Goal: Information Seeking & Learning: Learn about a topic

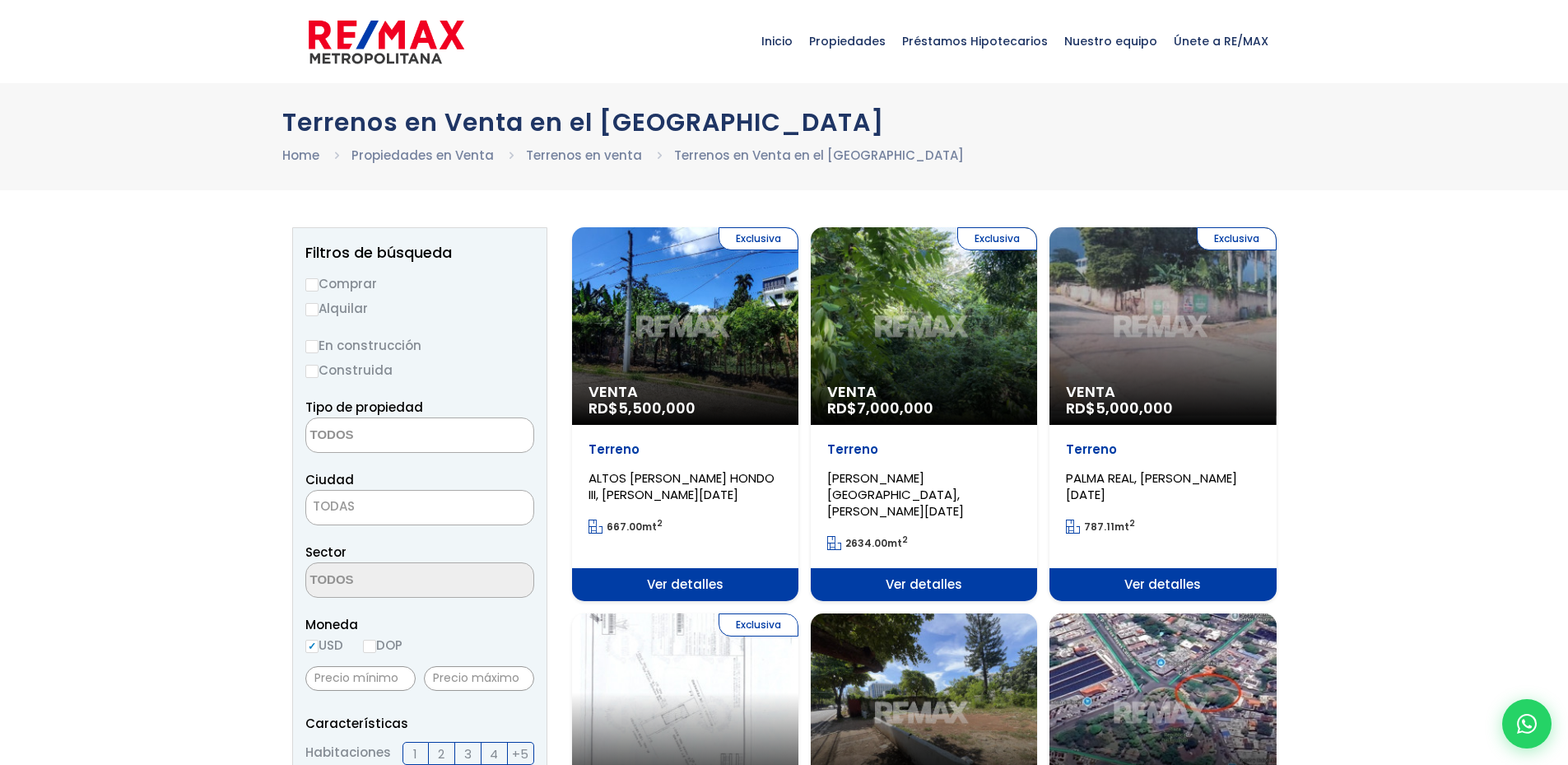
select select
click at [696, 568] on span "Ver detalles" at bounding box center [685, 584] width 227 height 33
click at [682, 347] on div "Exclusiva Venta RD$ 5,500,000" at bounding box center [685, 326] width 227 height 198
click at [759, 568] on span "Ver detalles" at bounding box center [685, 584] width 227 height 33
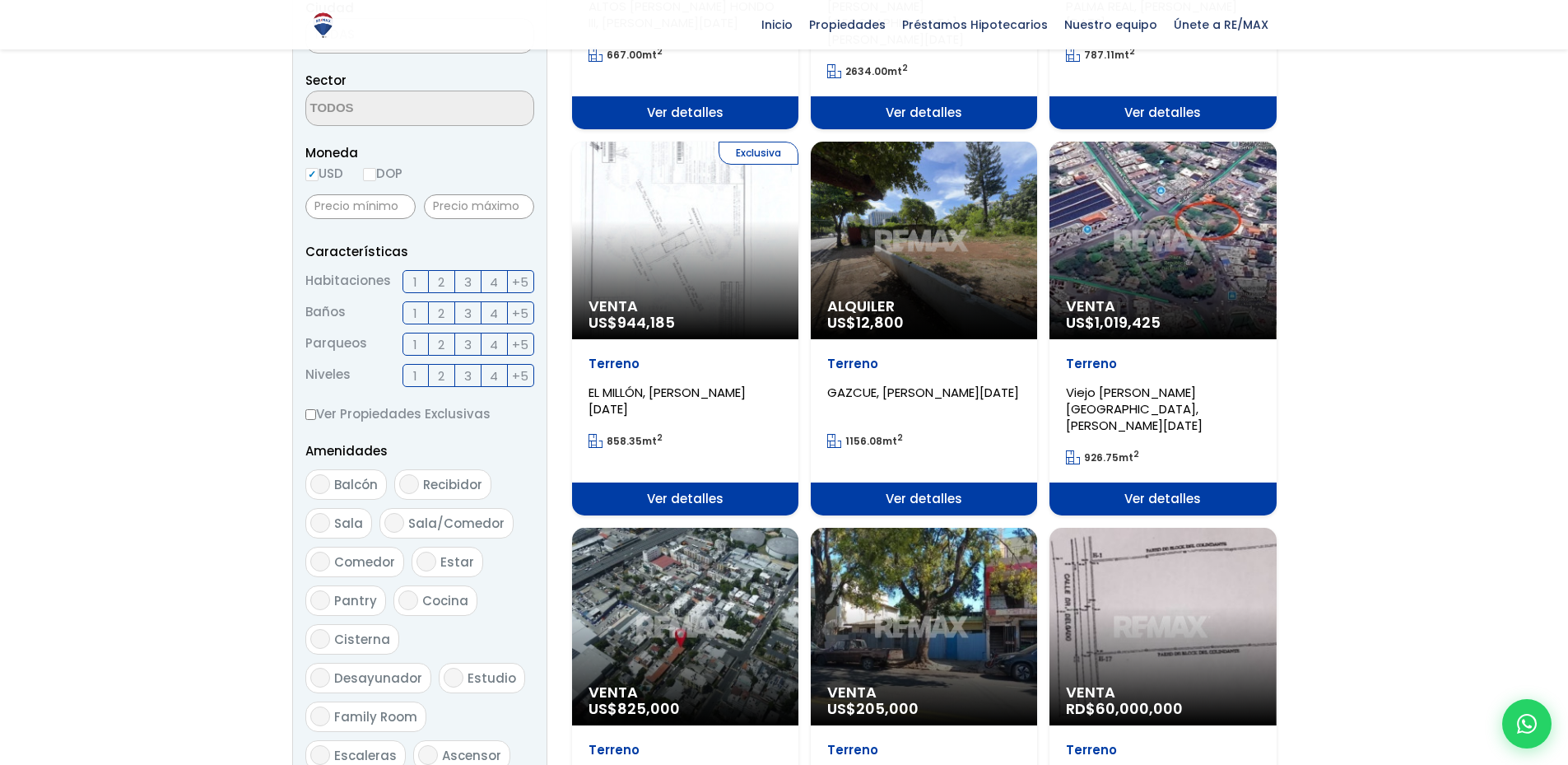
scroll to position [467, 0]
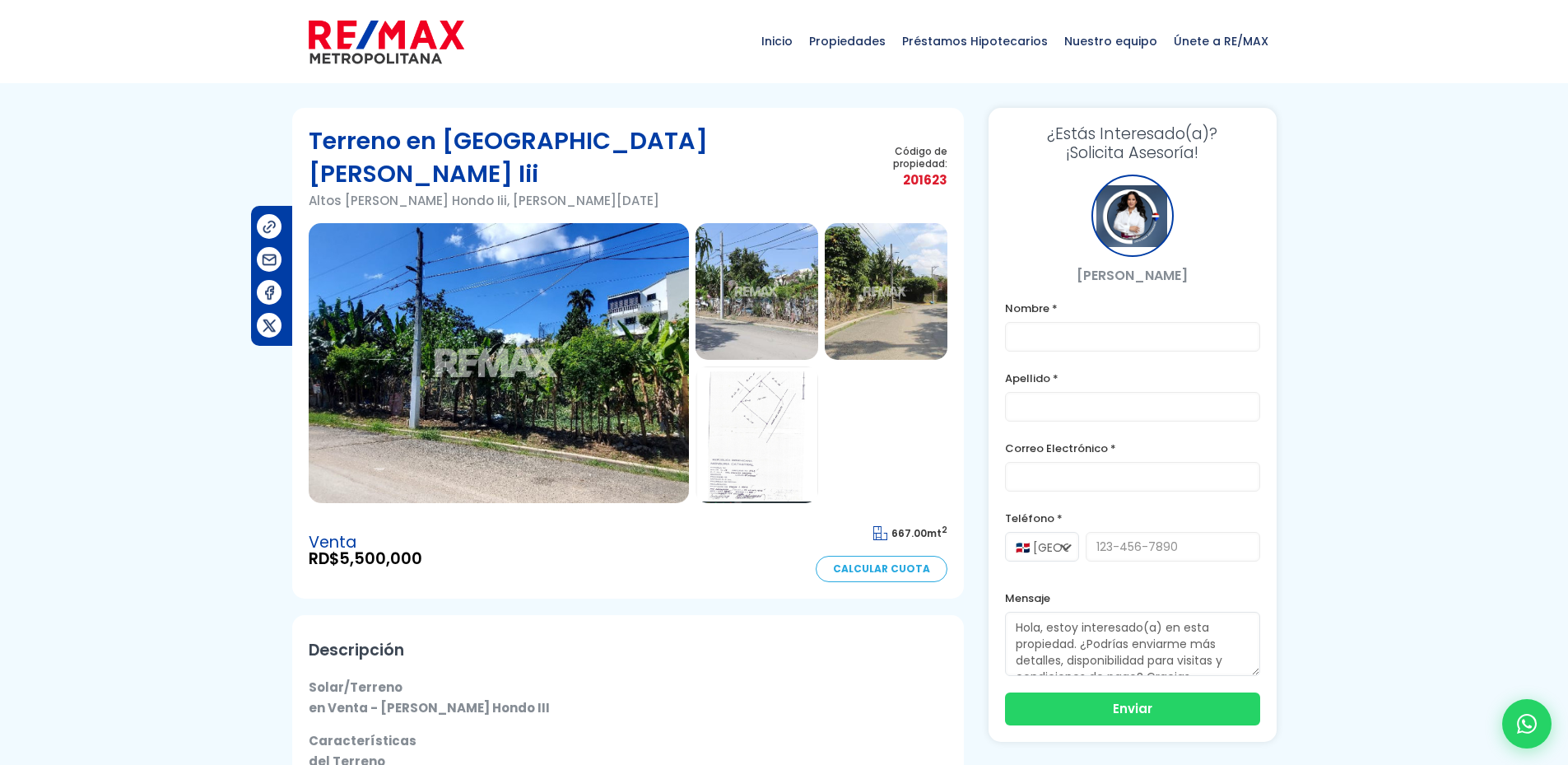
scroll to position [32, 0]
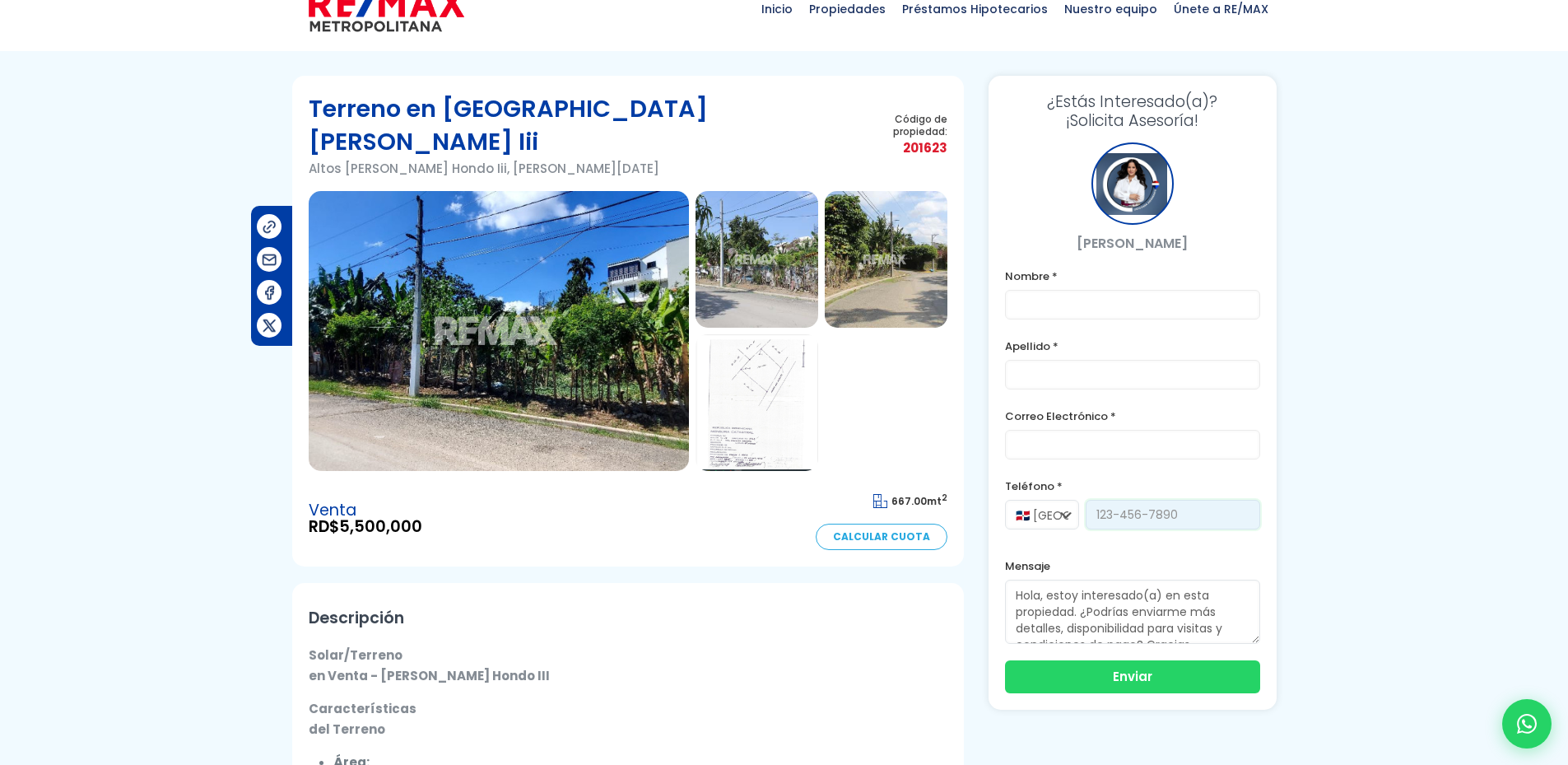
click at [1142, 523] on input "tel" at bounding box center [1173, 515] width 174 height 30
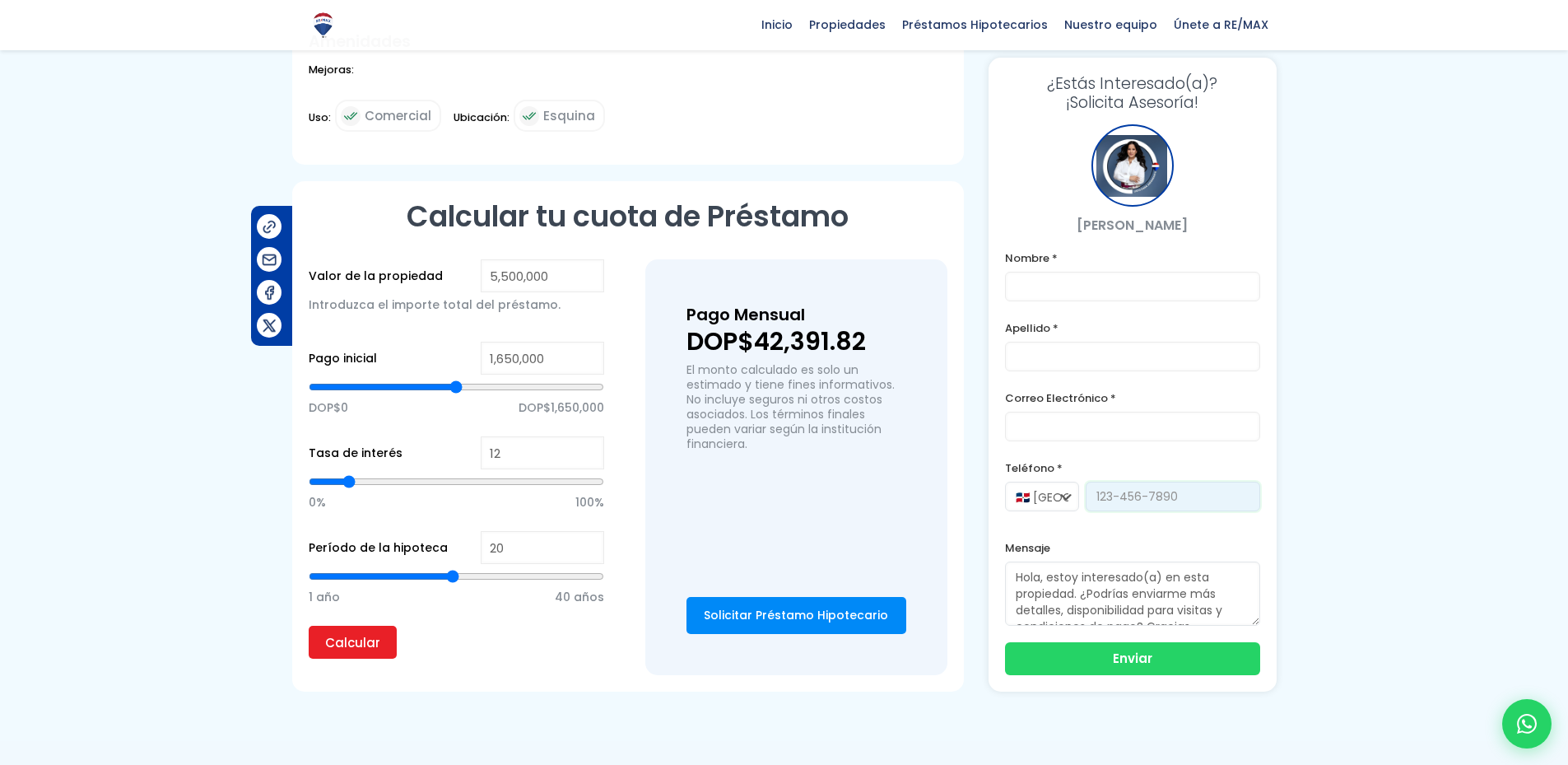
scroll to position [842, 0]
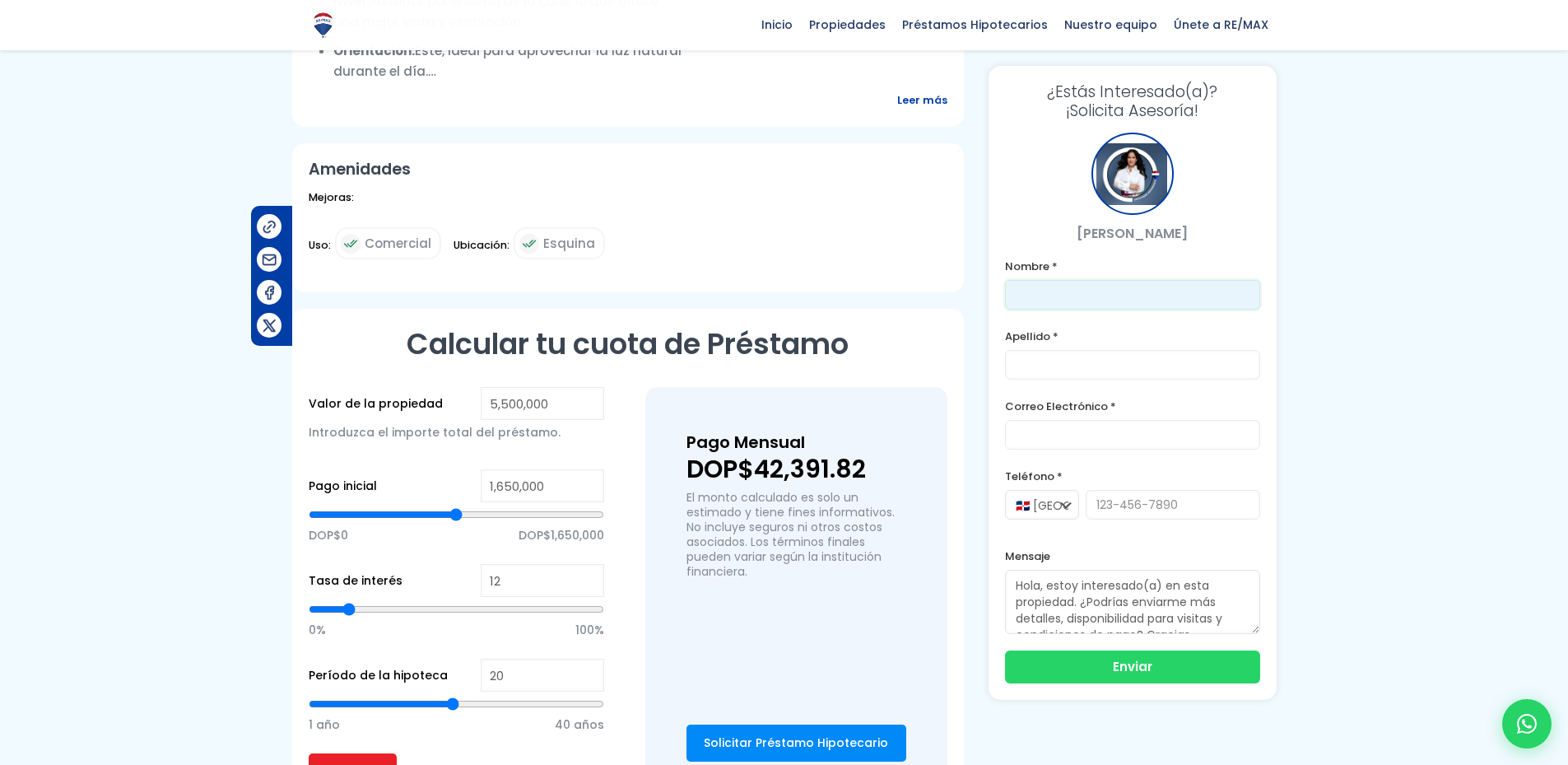
click at [1042, 289] on input "text" at bounding box center [1131, 295] width 255 height 30
type input "[PERSON_NAME]"
type input "normakeniam@gmail.com"
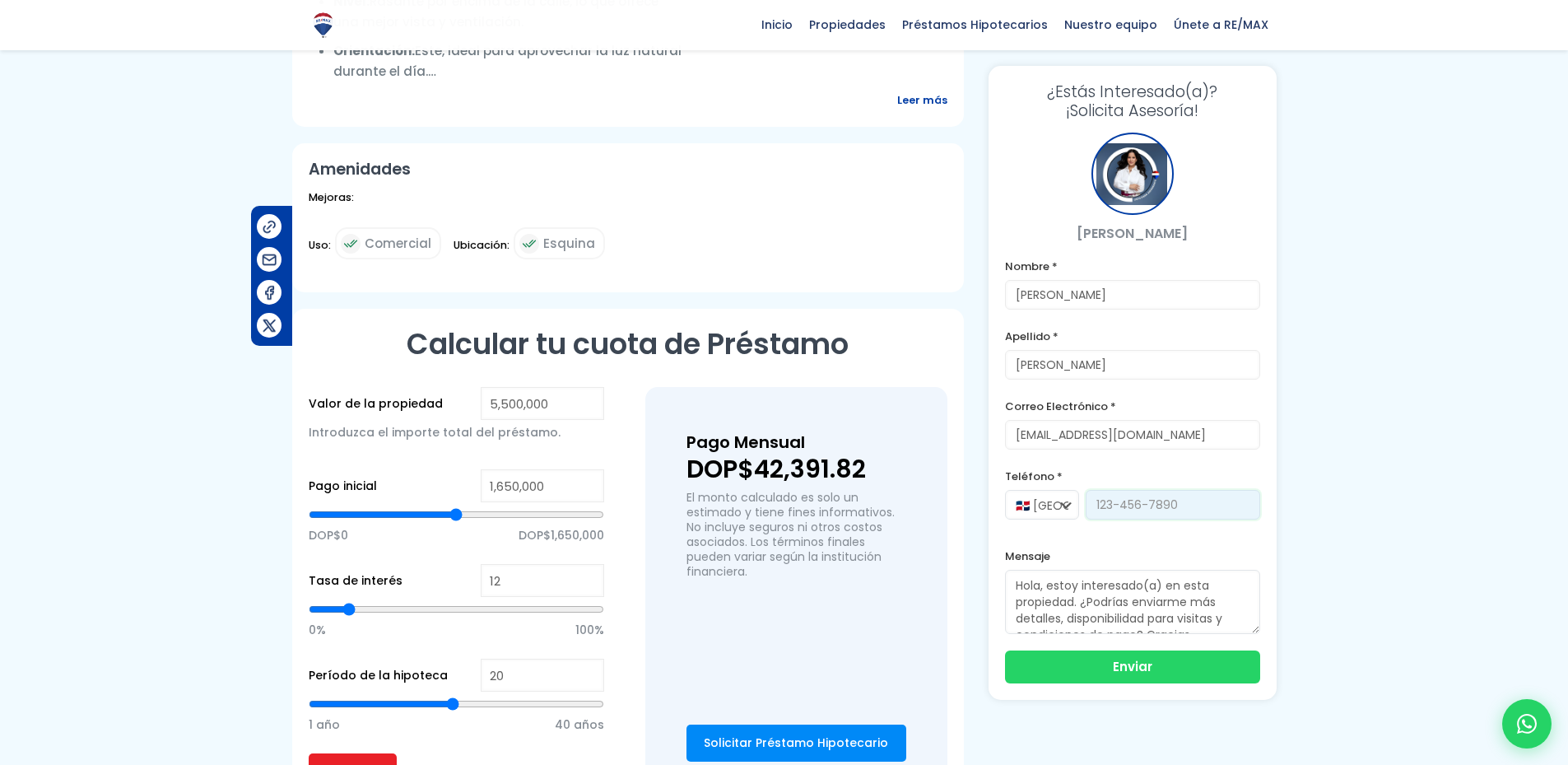
type input "8097642604"
drag, startPoint x: 1176, startPoint y: 437, endPoint x: 943, endPoint y: 431, distance: 233.1
click at [943, 431] on div "Terreno en Altos De Arroyo Hondo Iii Altos De Arroyo Hondo Iii, Santo Domingo D…" at bounding box center [784, 50] width 984 height 1569
type input "[EMAIL_ADDRESS][DOMAIN_NAME]"
drag, startPoint x: 1170, startPoint y: 511, endPoint x: 1074, endPoint y: 504, distance: 96.3
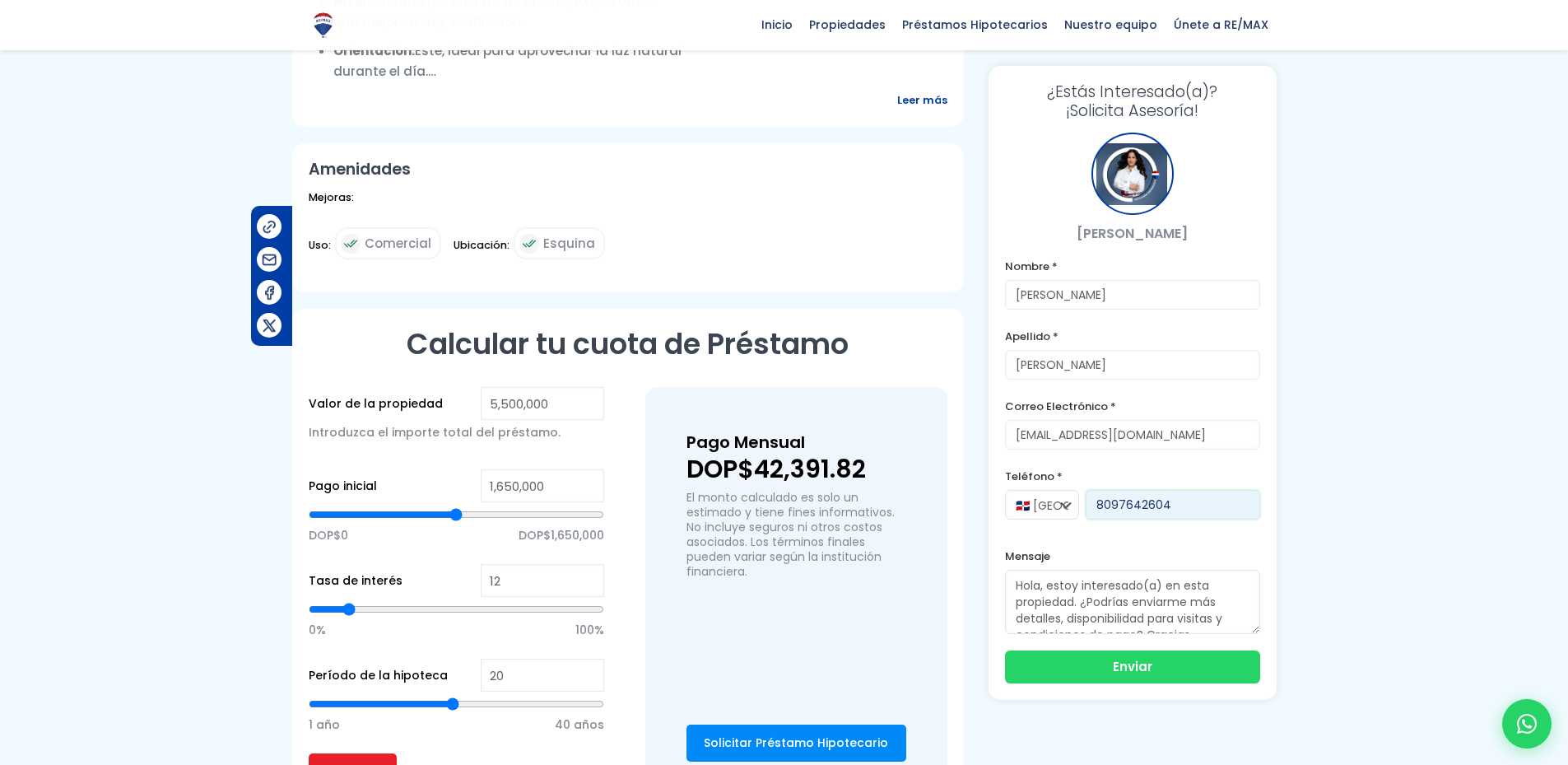
click at [1074, 504] on div "🇩🇴 República Dominicana +1 🇺🇸 Estados Unidos +1 🇪🇸 España +34 8097642604" at bounding box center [1131, 512] width 255 height 46
type input "[PHONE_NUMBER]"
click at [1168, 675] on button "Enviar" at bounding box center [1131, 664] width 255 height 33
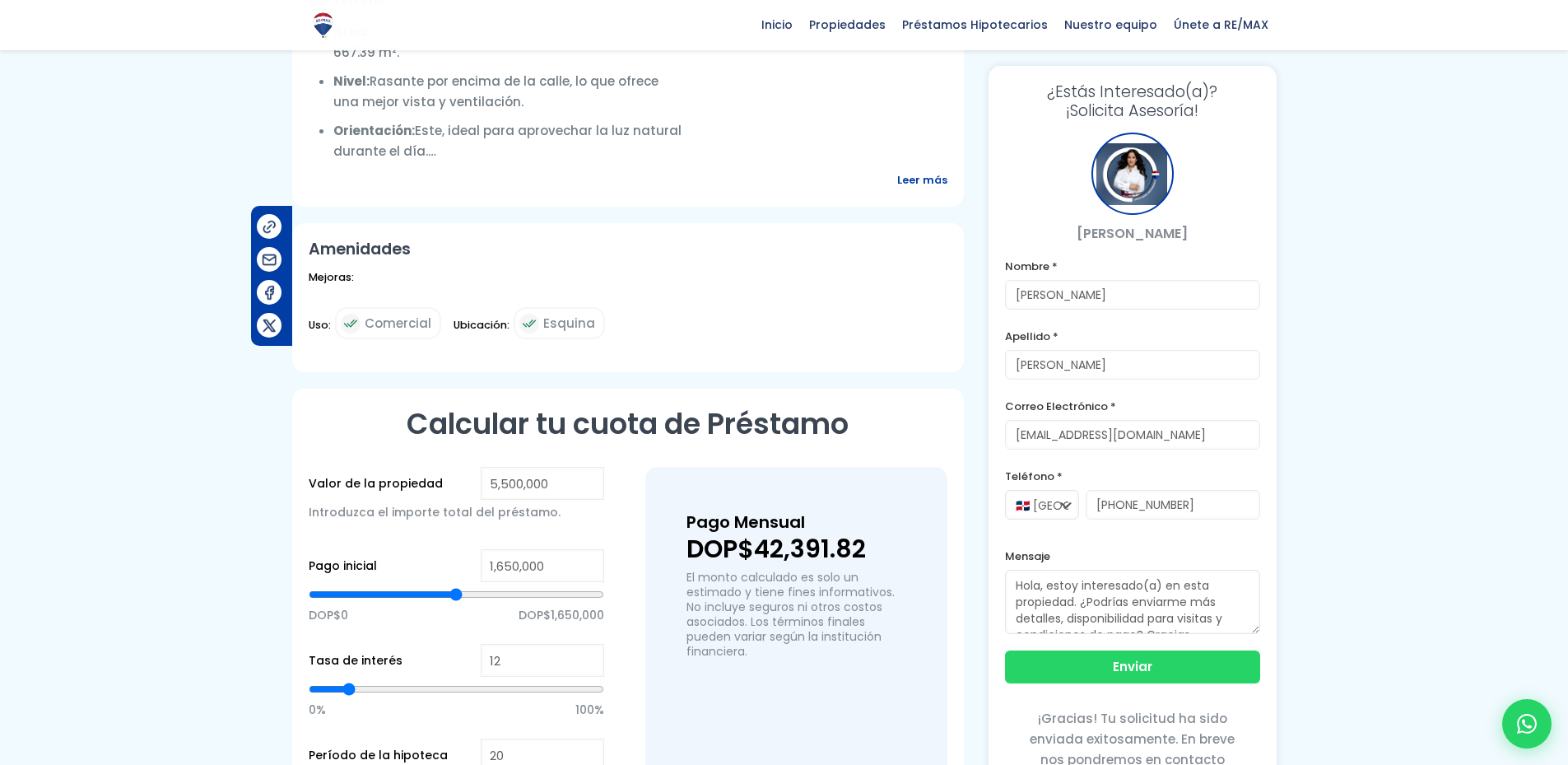
scroll to position [1277, 0]
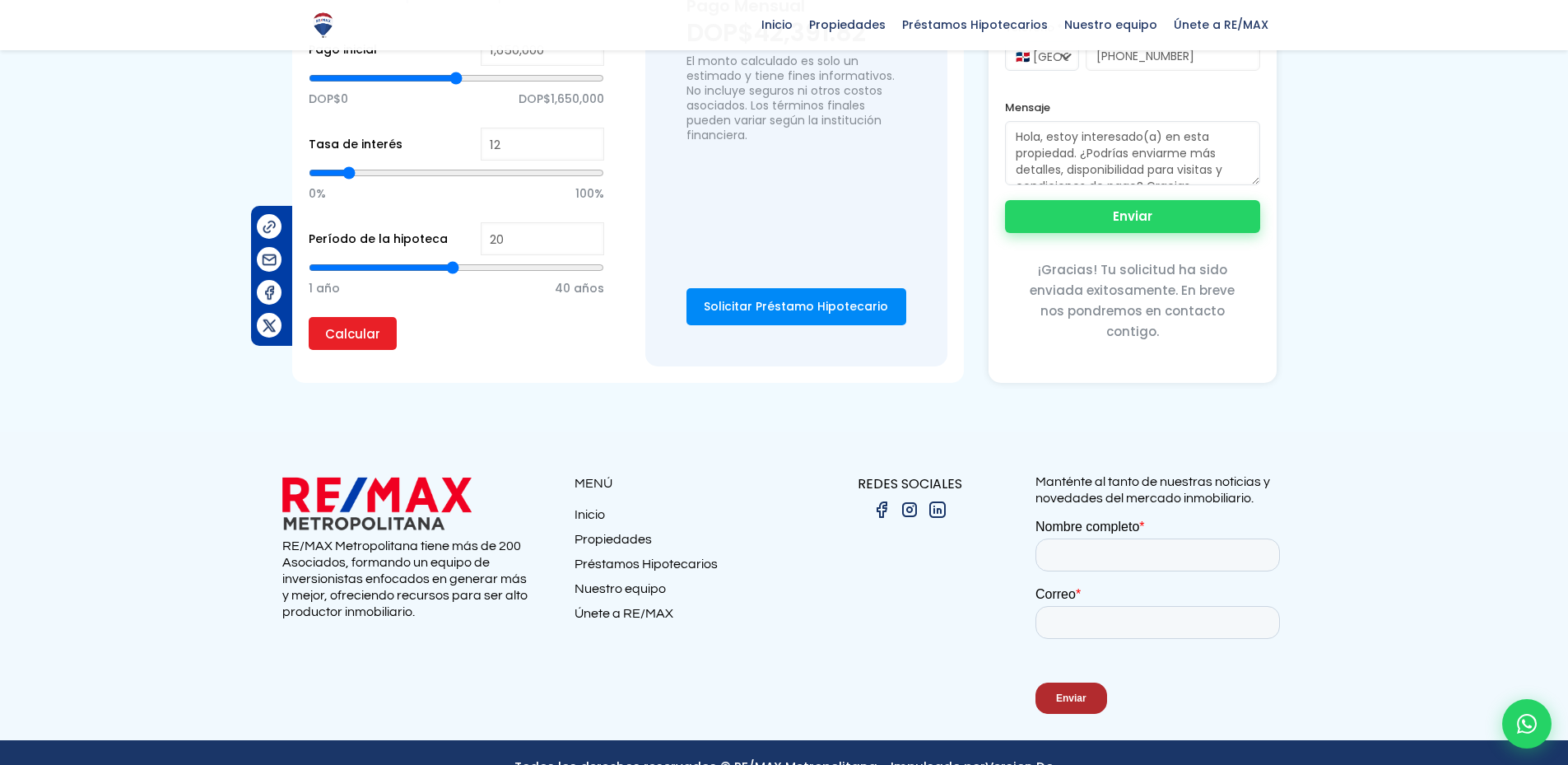
click at [1143, 200] on button "Enviar" at bounding box center [1131, 216] width 255 height 33
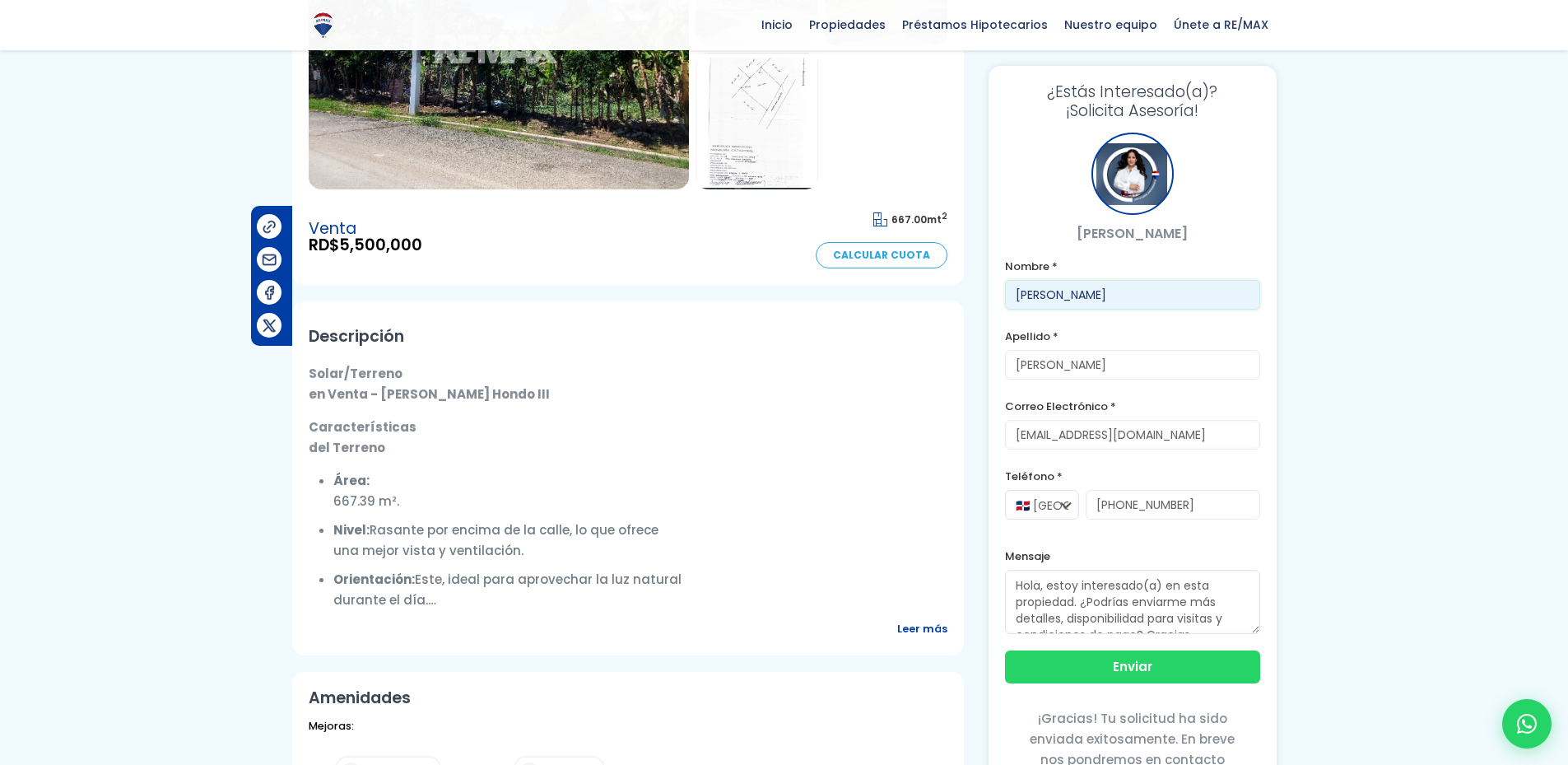
scroll to position [306, 0]
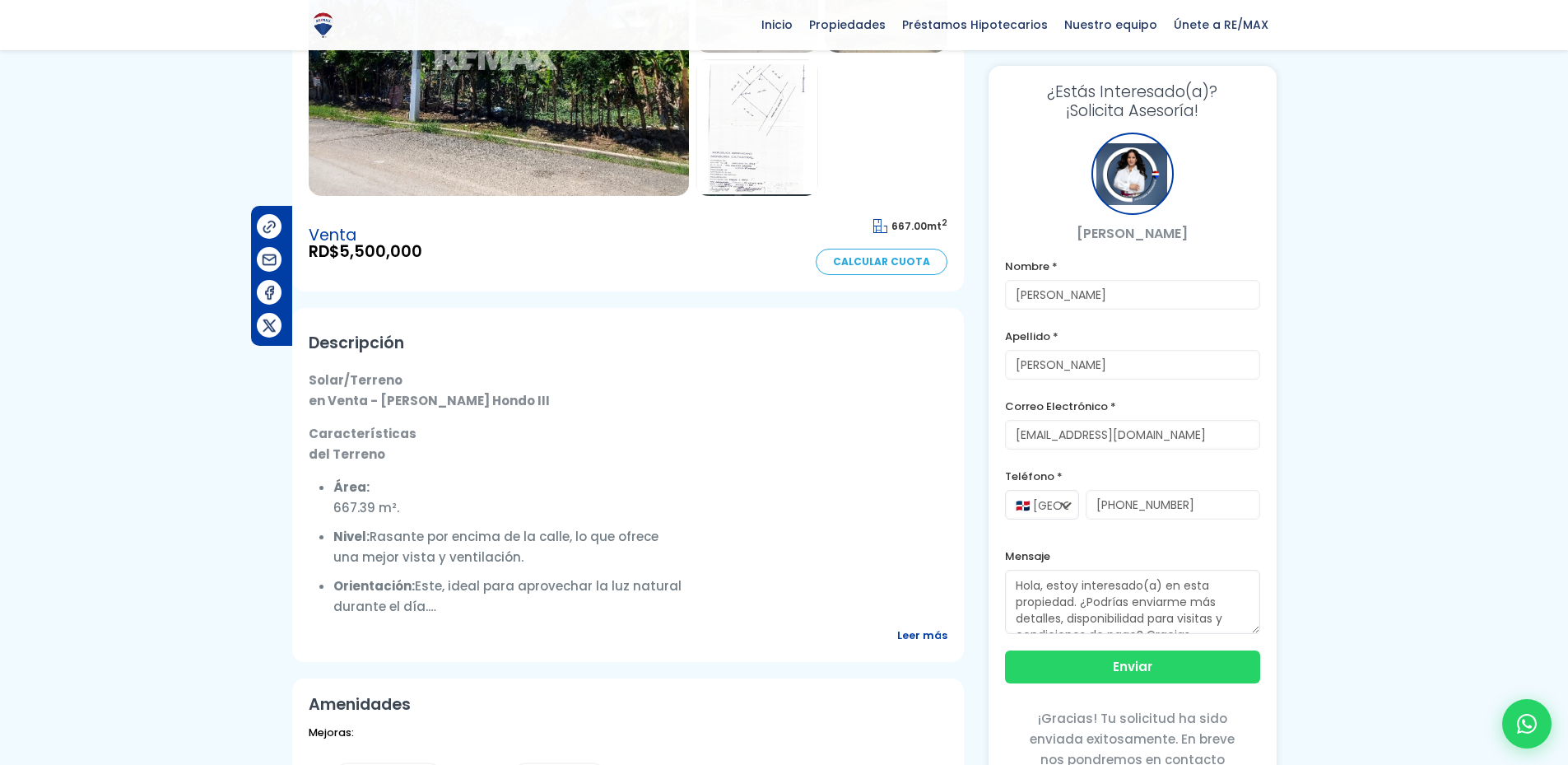
click at [926, 625] on span "Leer más" at bounding box center [923, 635] width 50 height 21
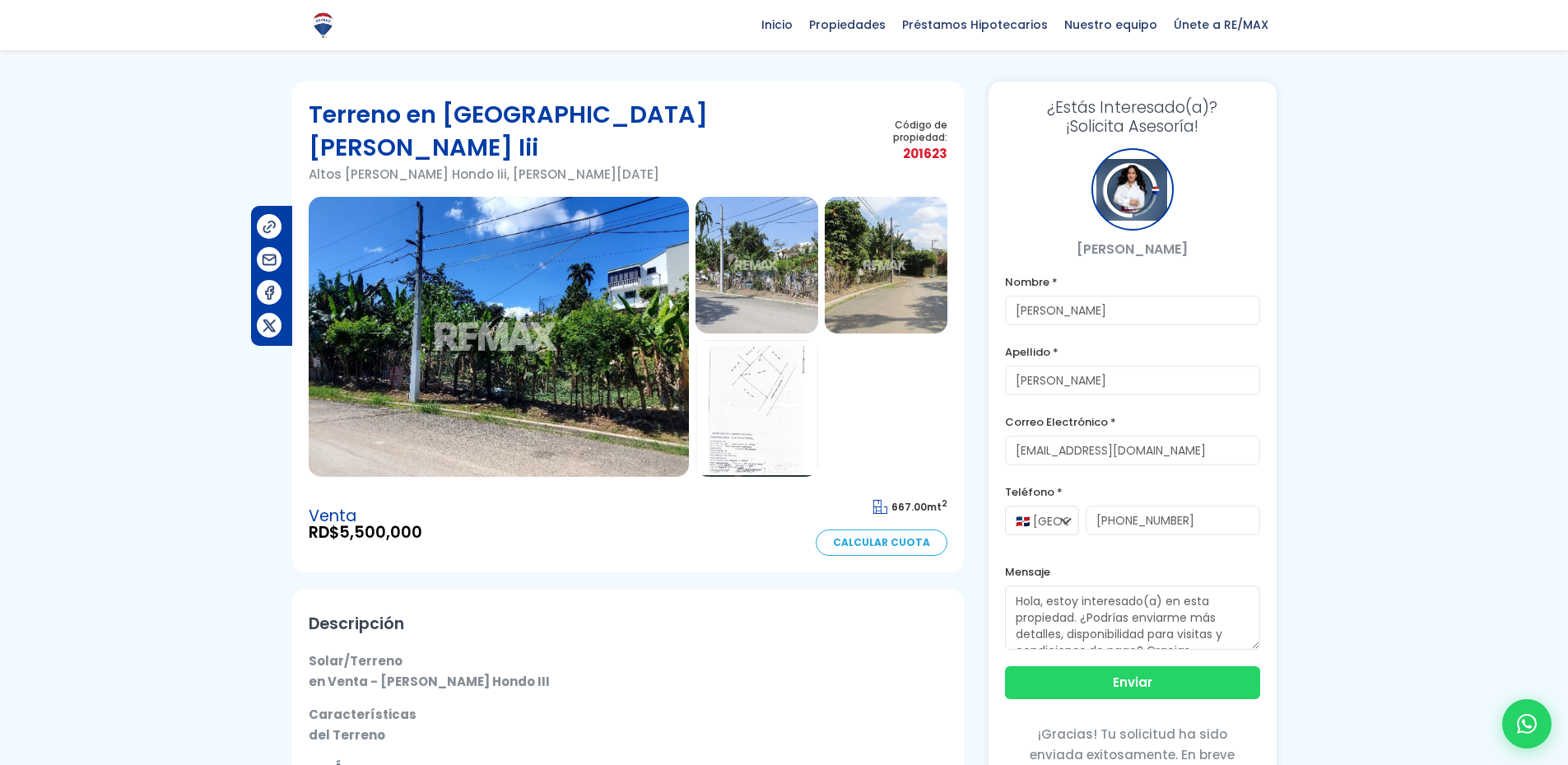
scroll to position [0, 0]
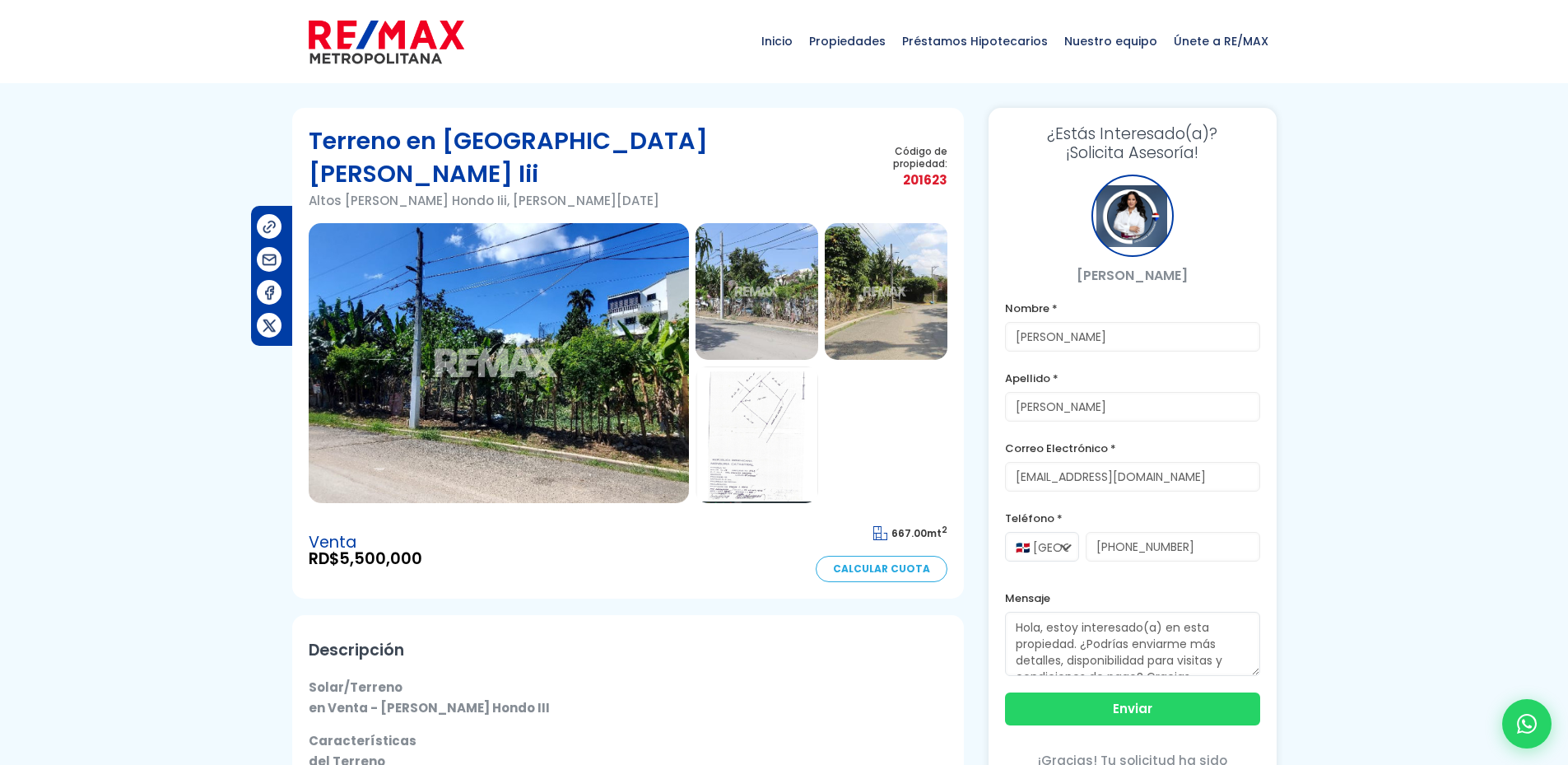
click at [923, 293] on img at bounding box center [885, 291] width 122 height 136
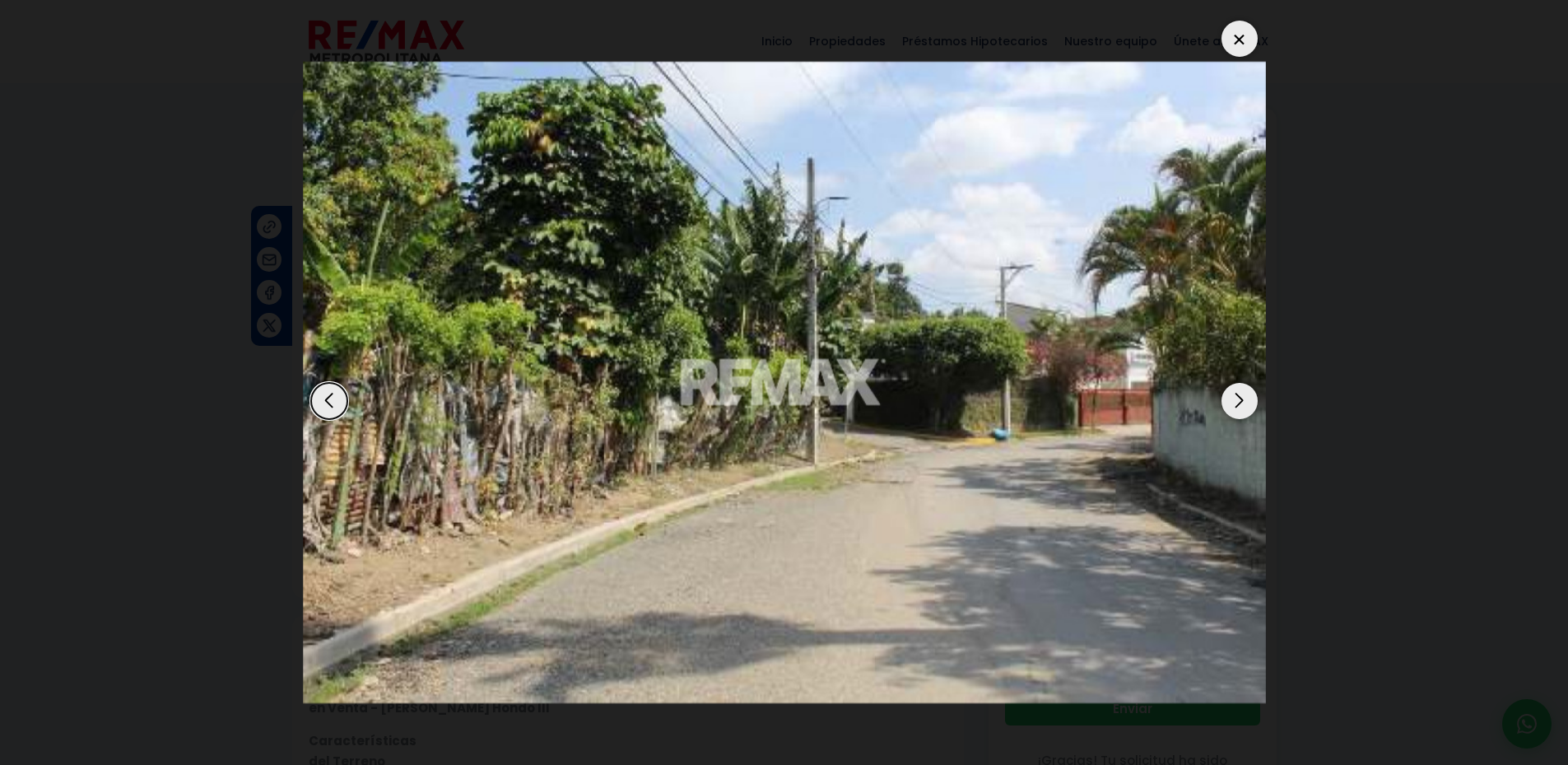
click at [1247, 405] on div "Next slide" at bounding box center [1239, 400] width 36 height 36
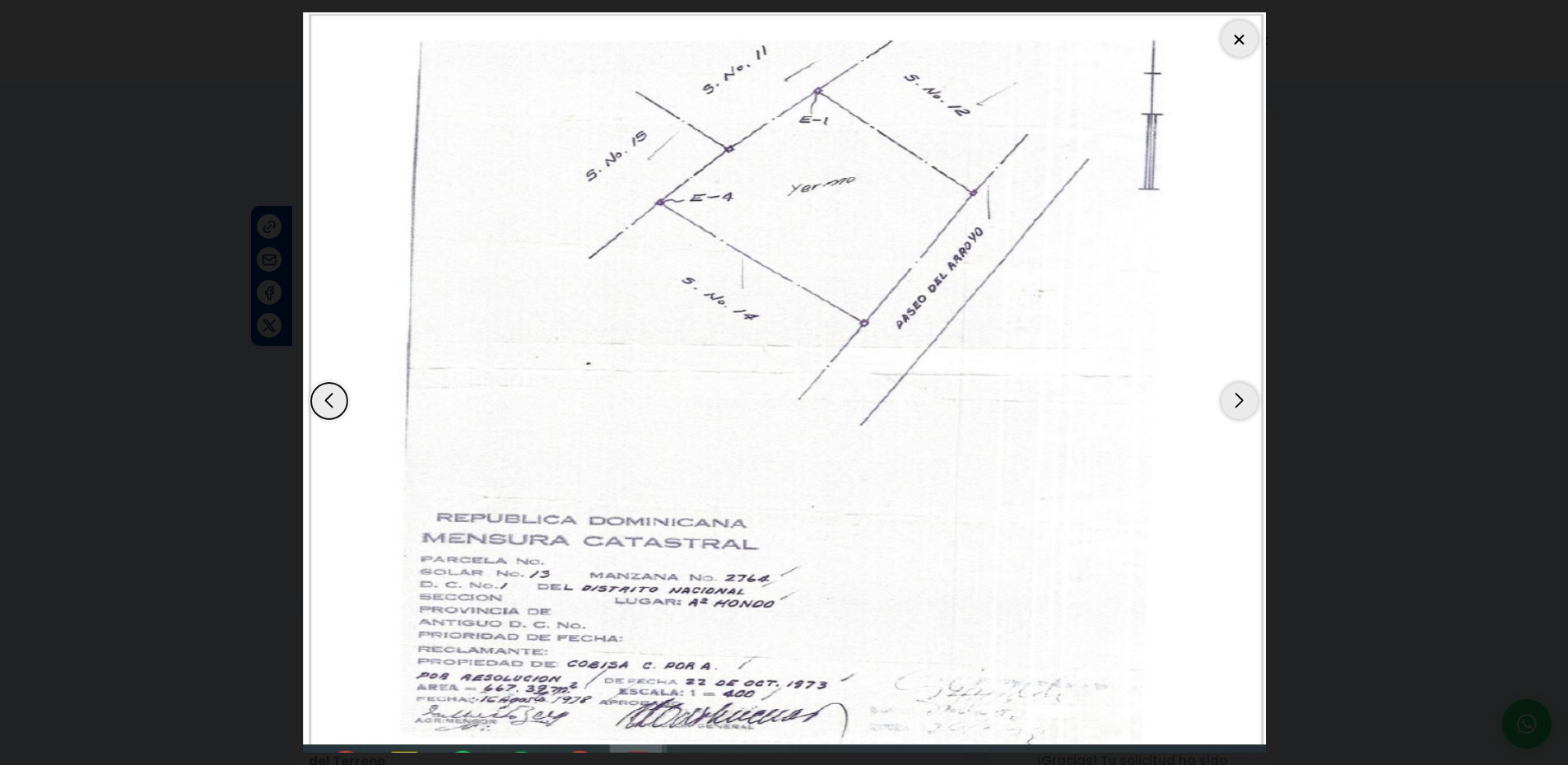
click at [314, 402] on div "Previous slide" at bounding box center [328, 400] width 36 height 36
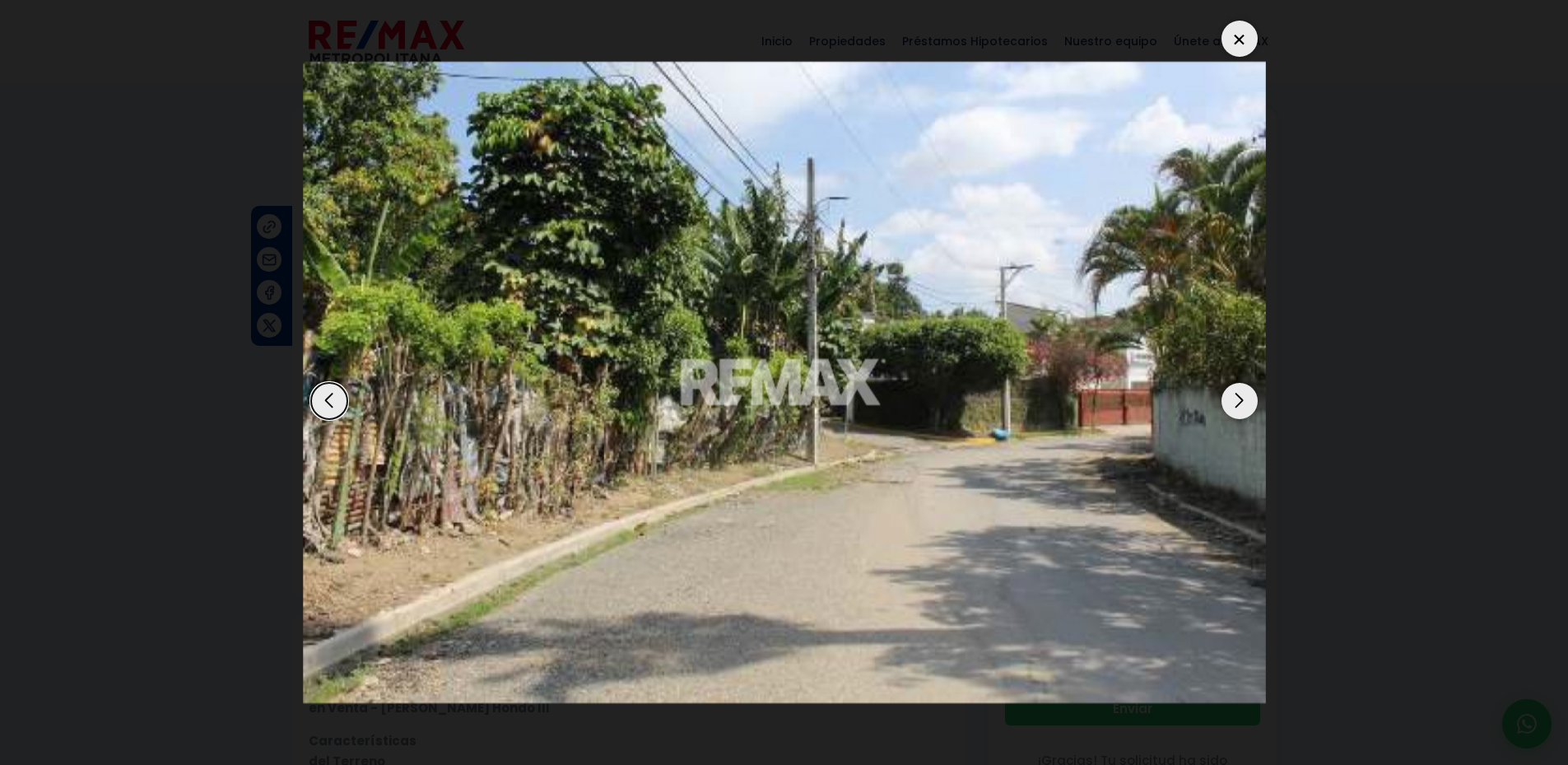
click at [316, 403] on div "Previous slide" at bounding box center [328, 400] width 36 height 36
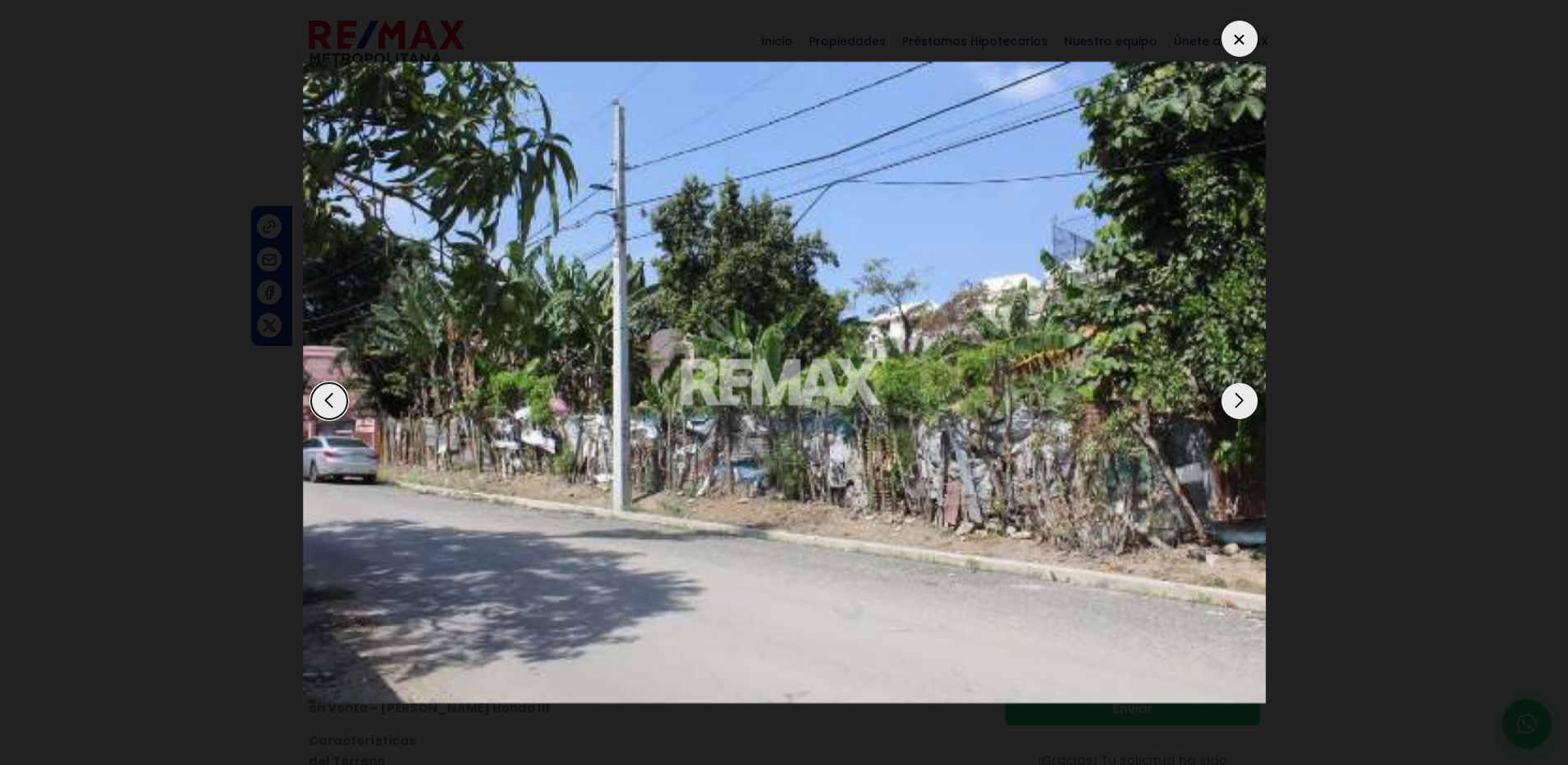
click at [329, 393] on div "Previous slide" at bounding box center [328, 400] width 36 height 36
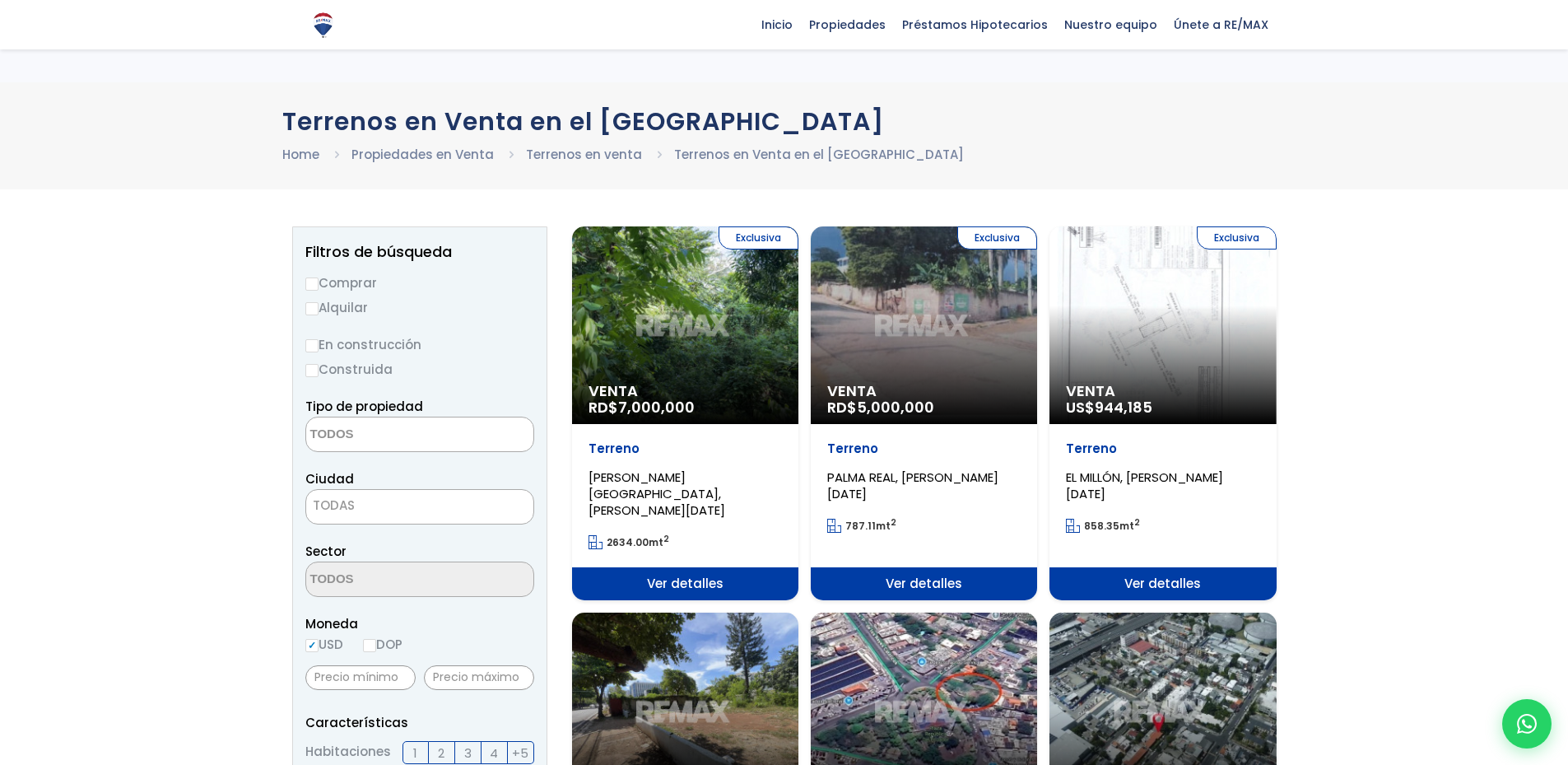
select select
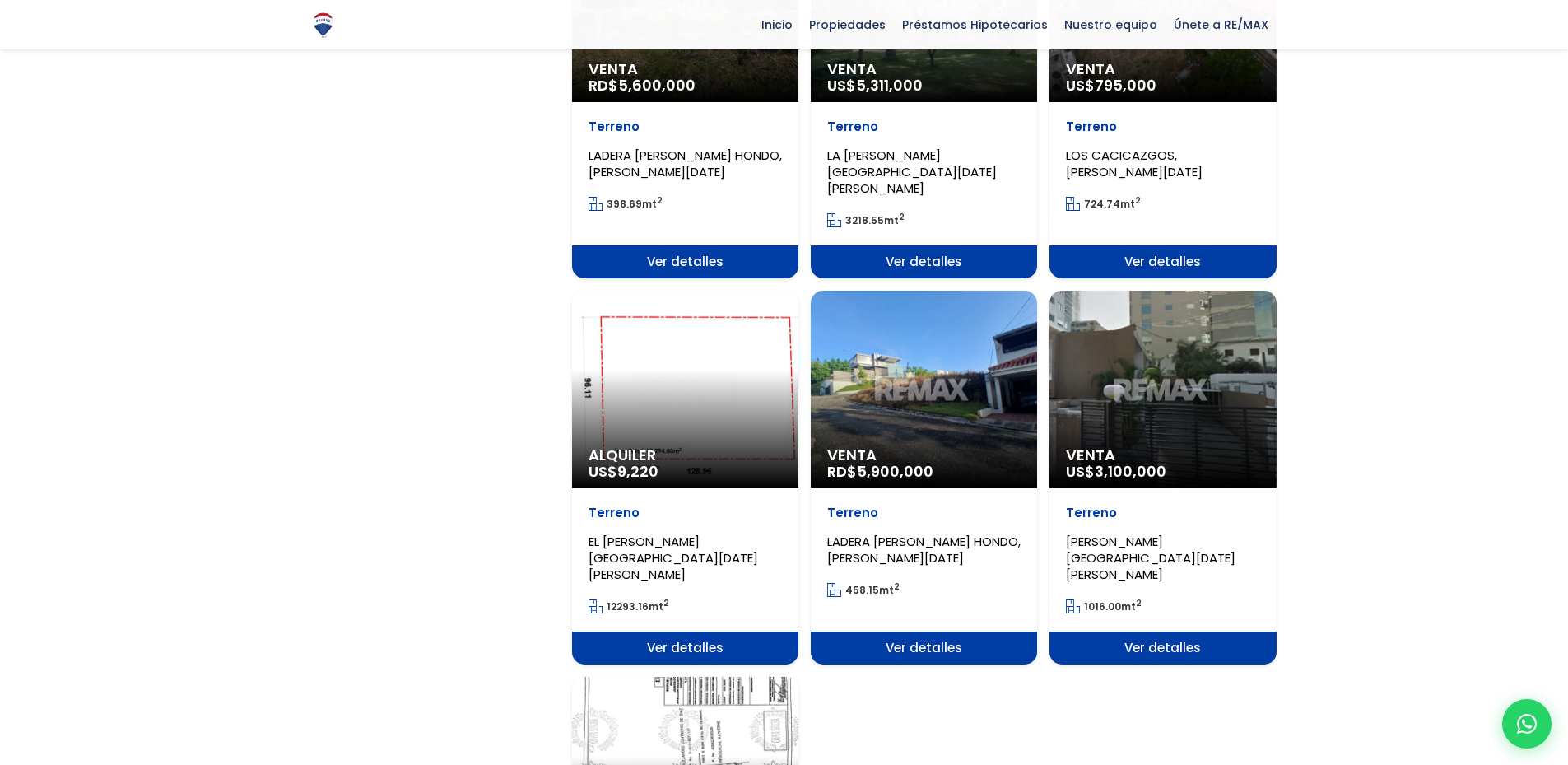
scroll to position [1234, 0]
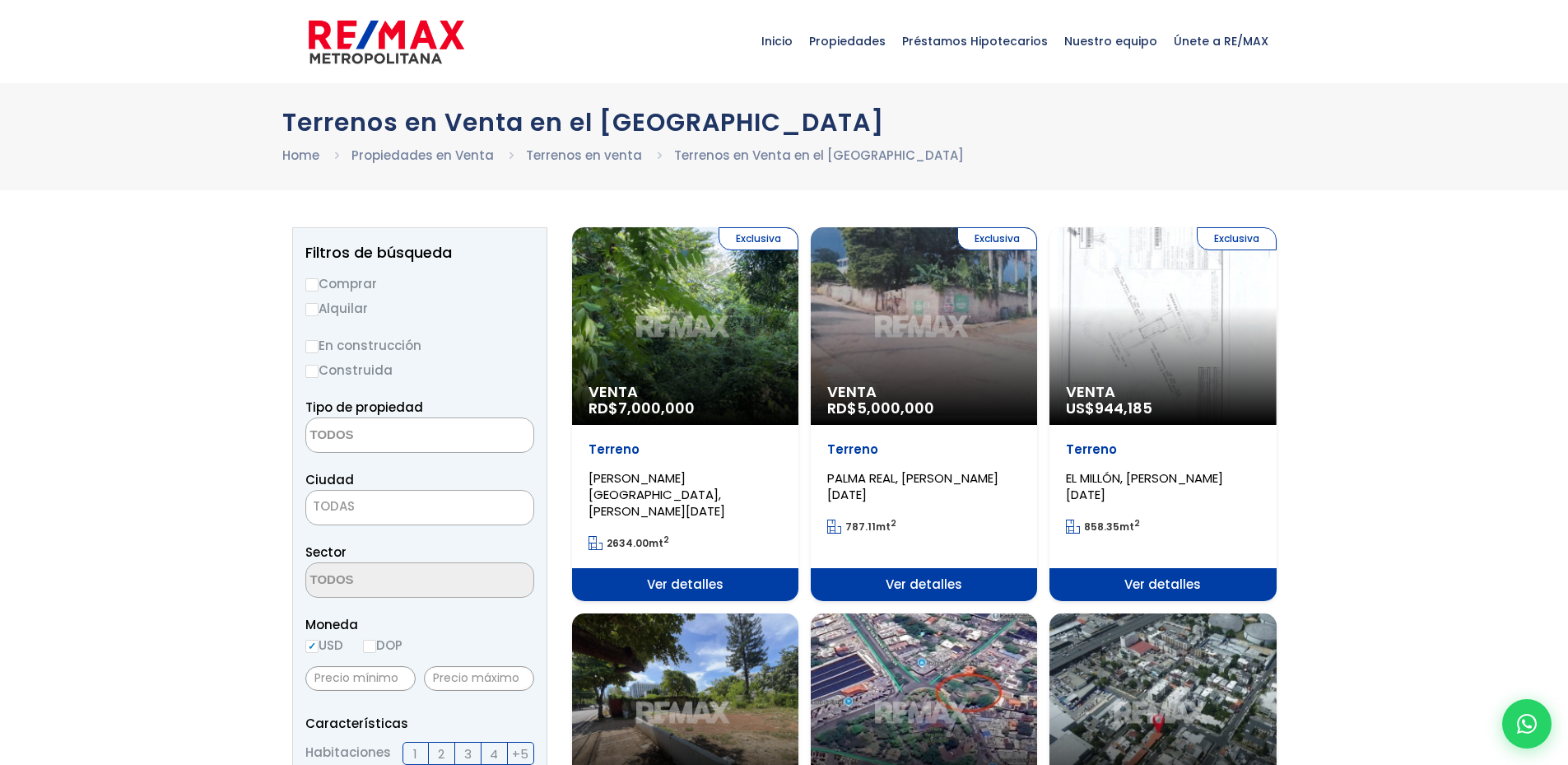
select select
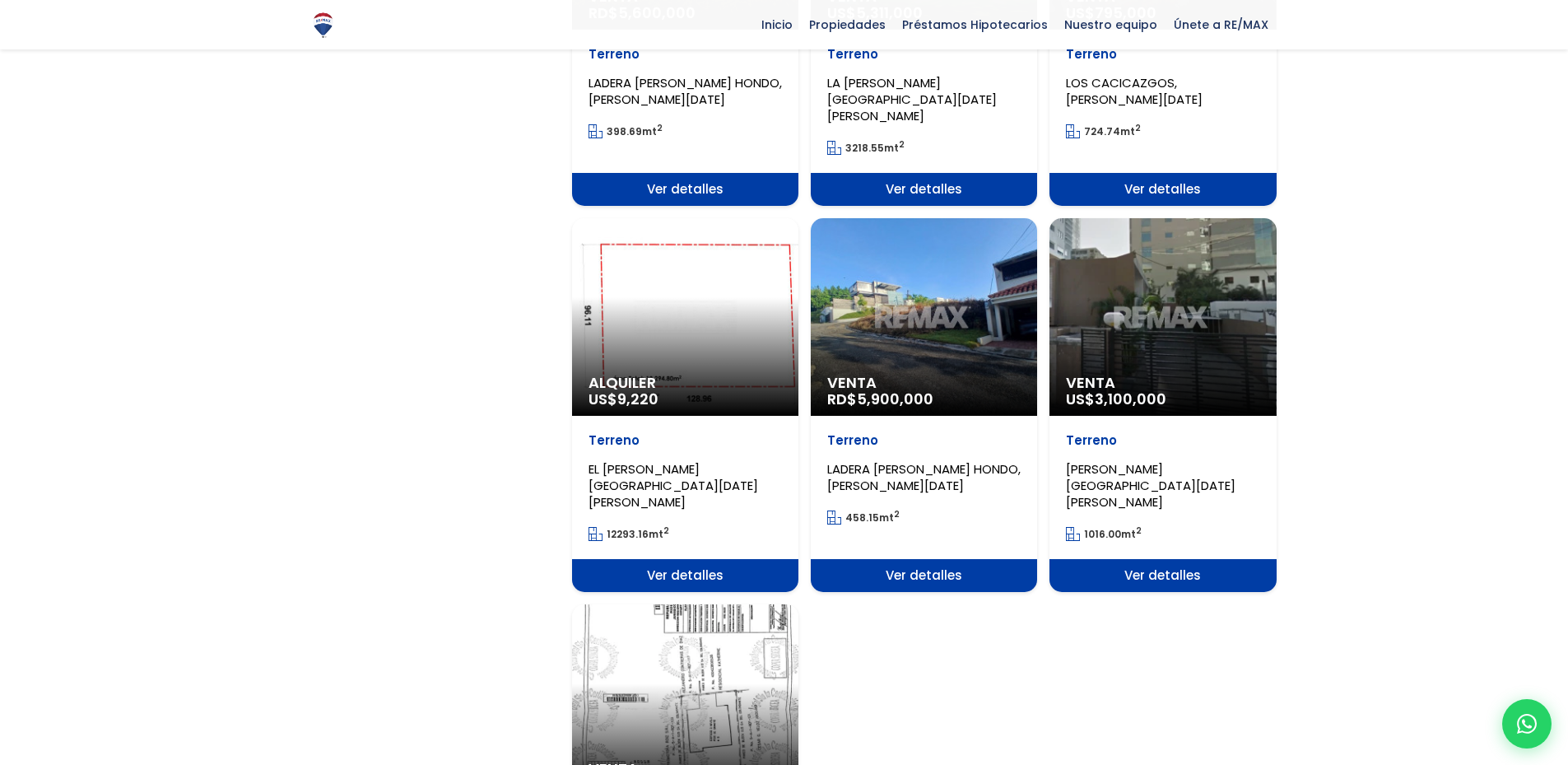
scroll to position [1564, 0]
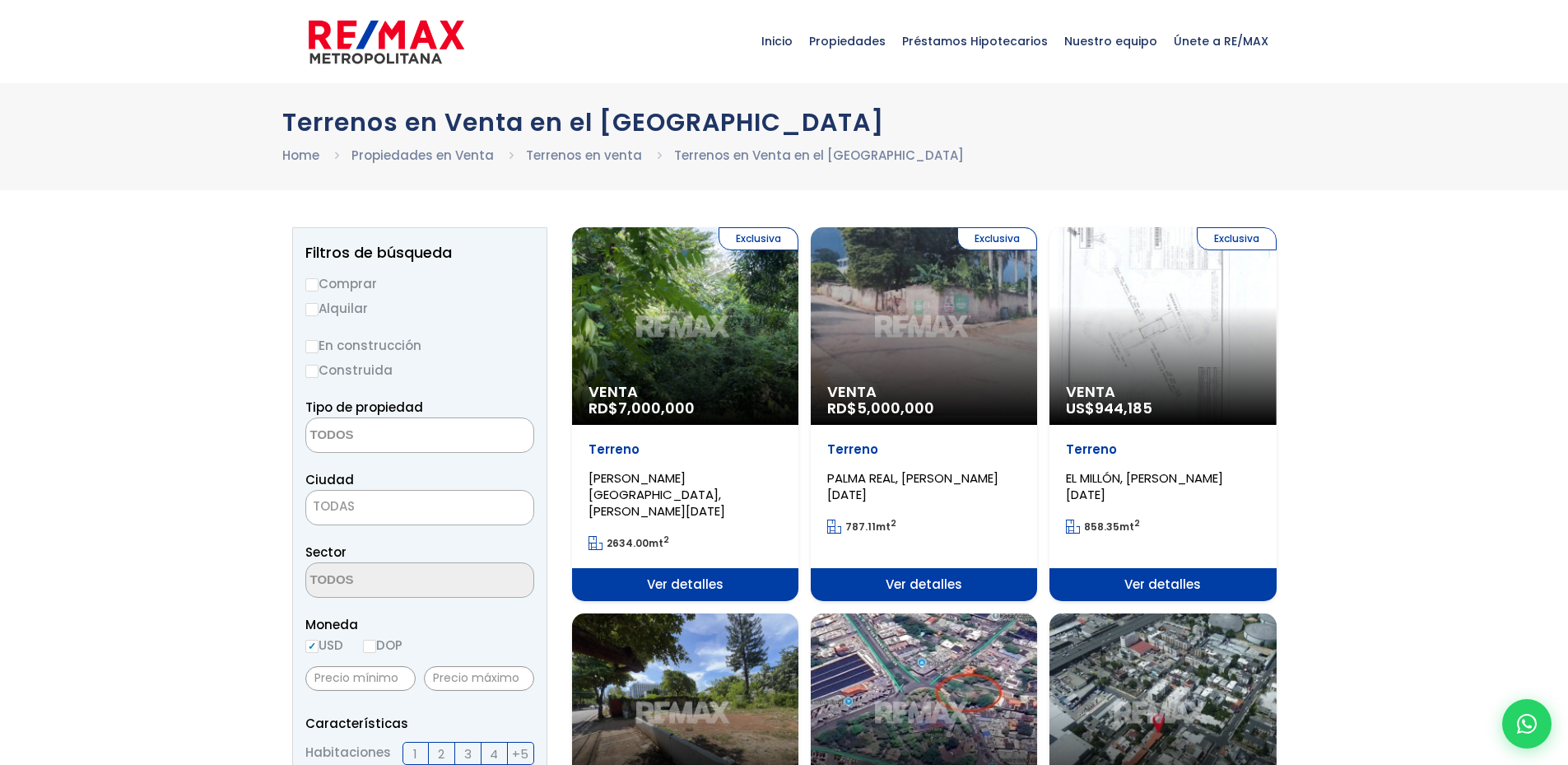
select select
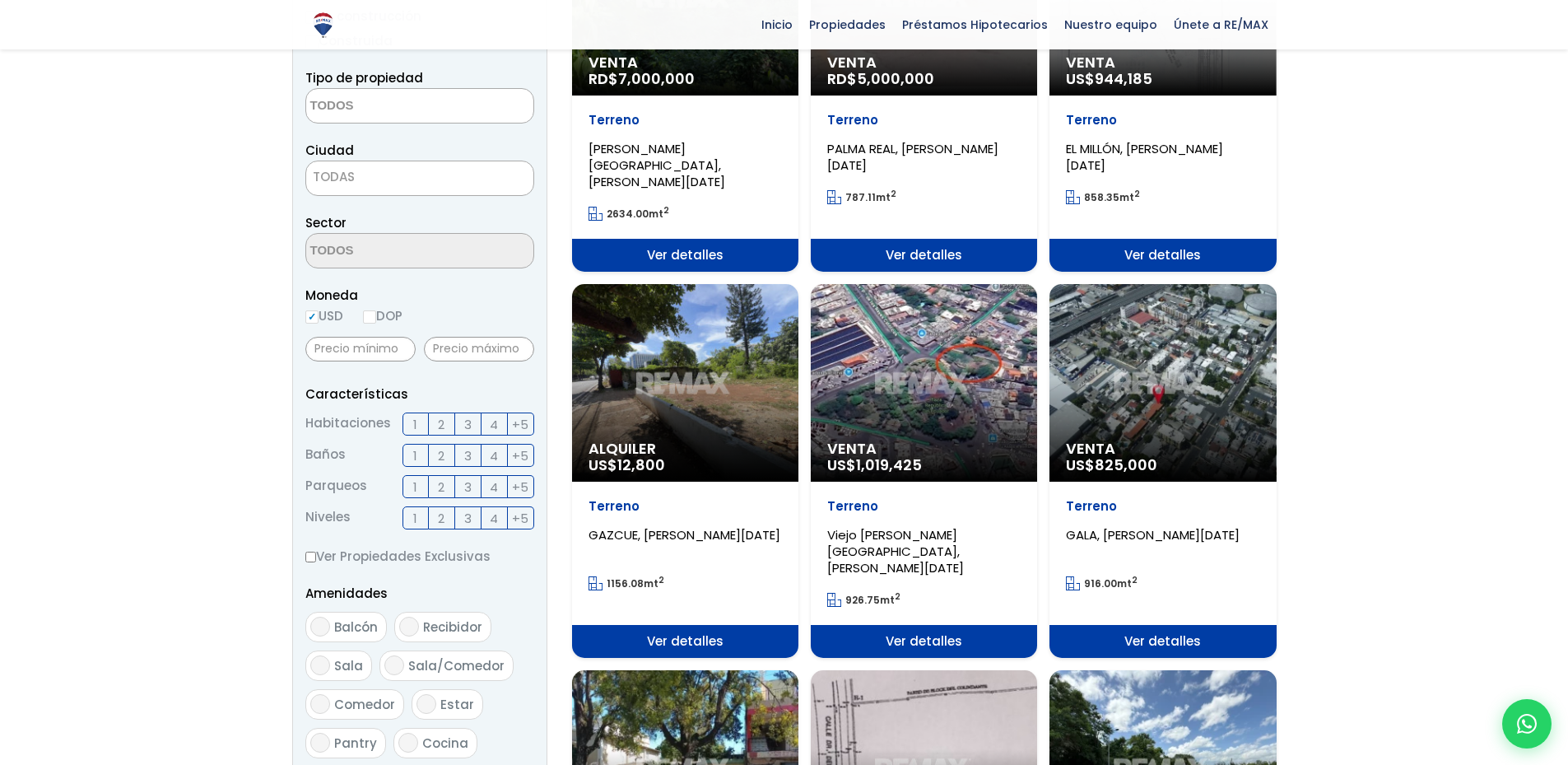
scroll to position [411, 0]
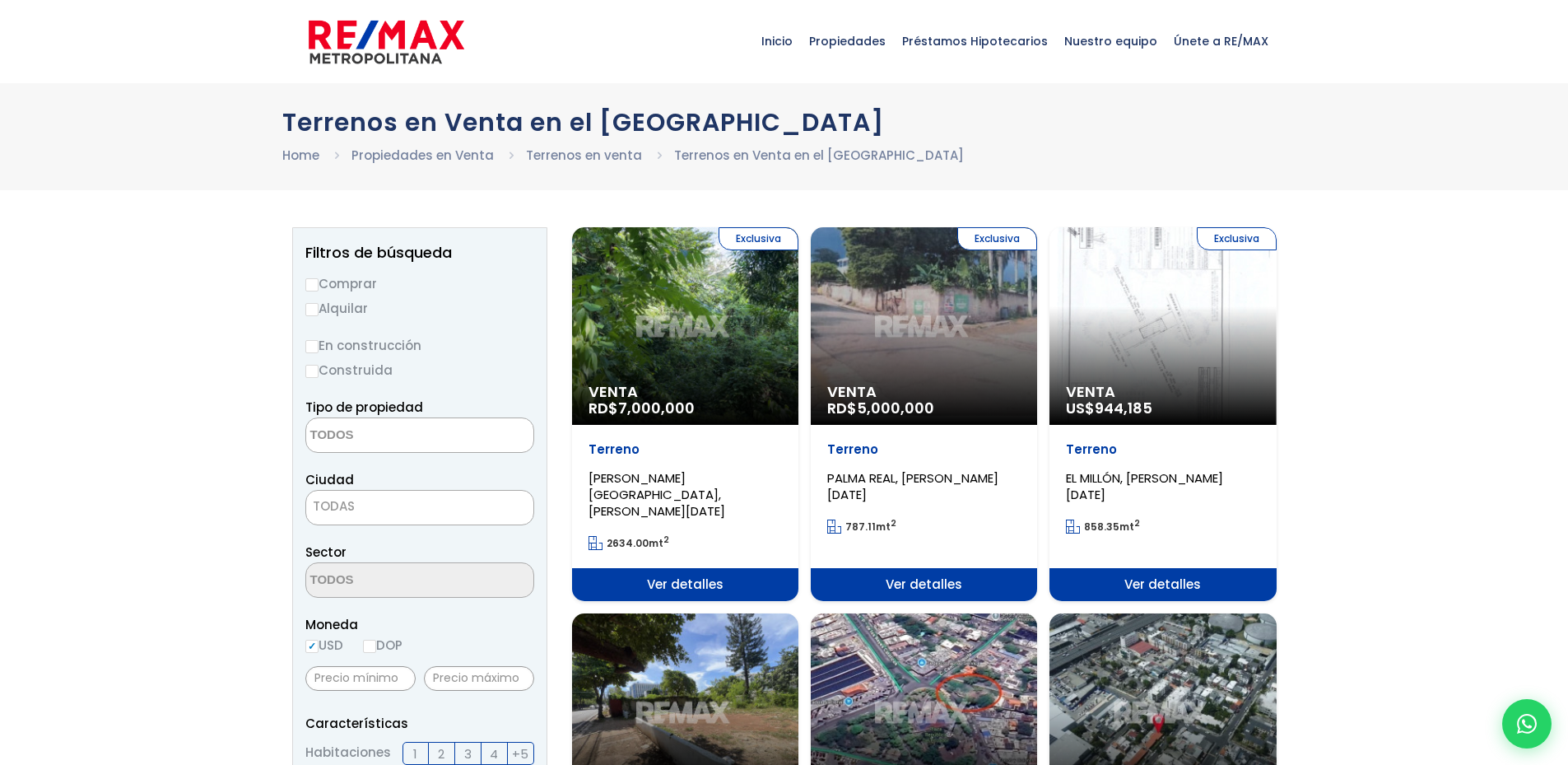
select select
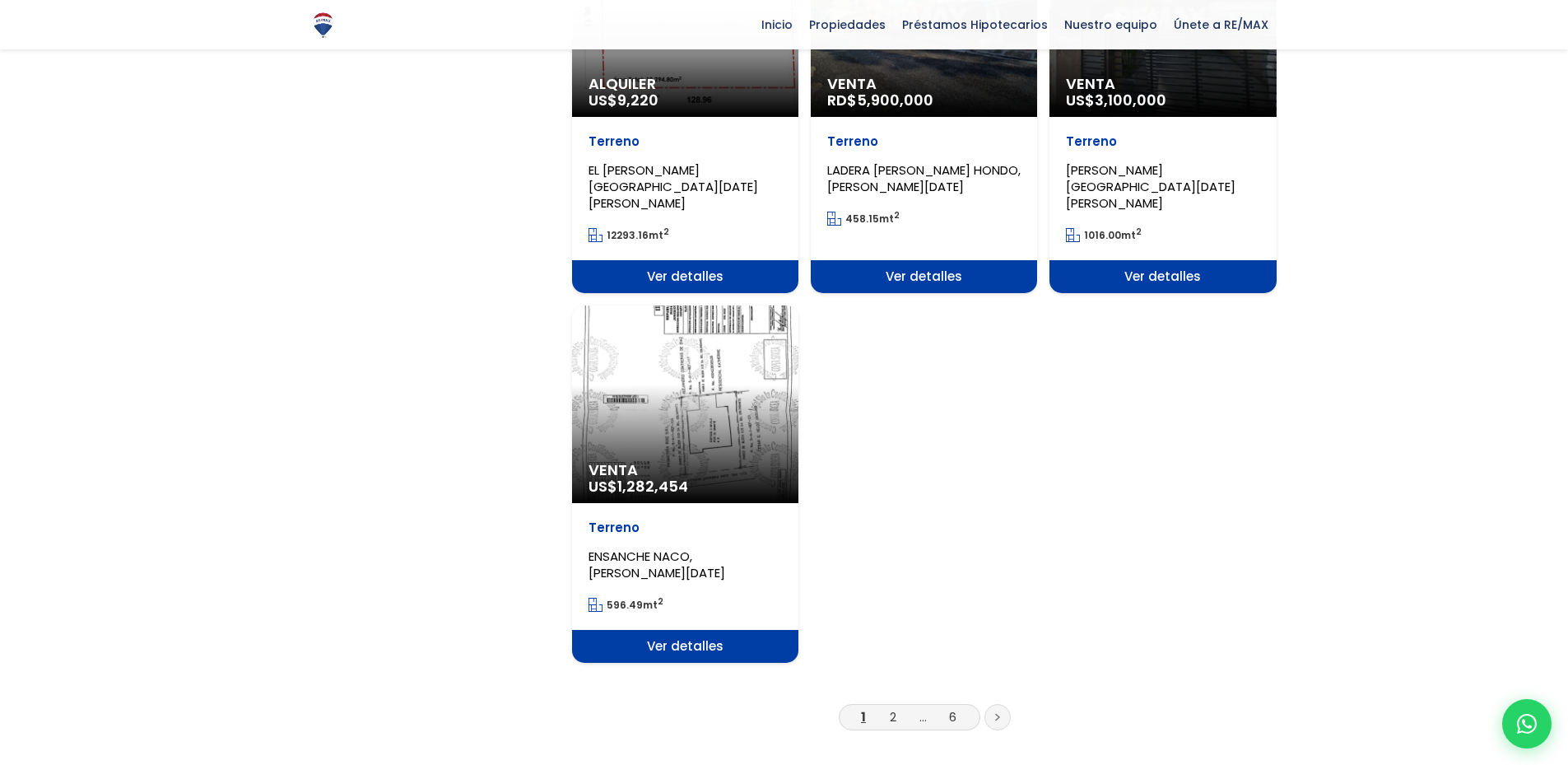
scroll to position [1975, 0]
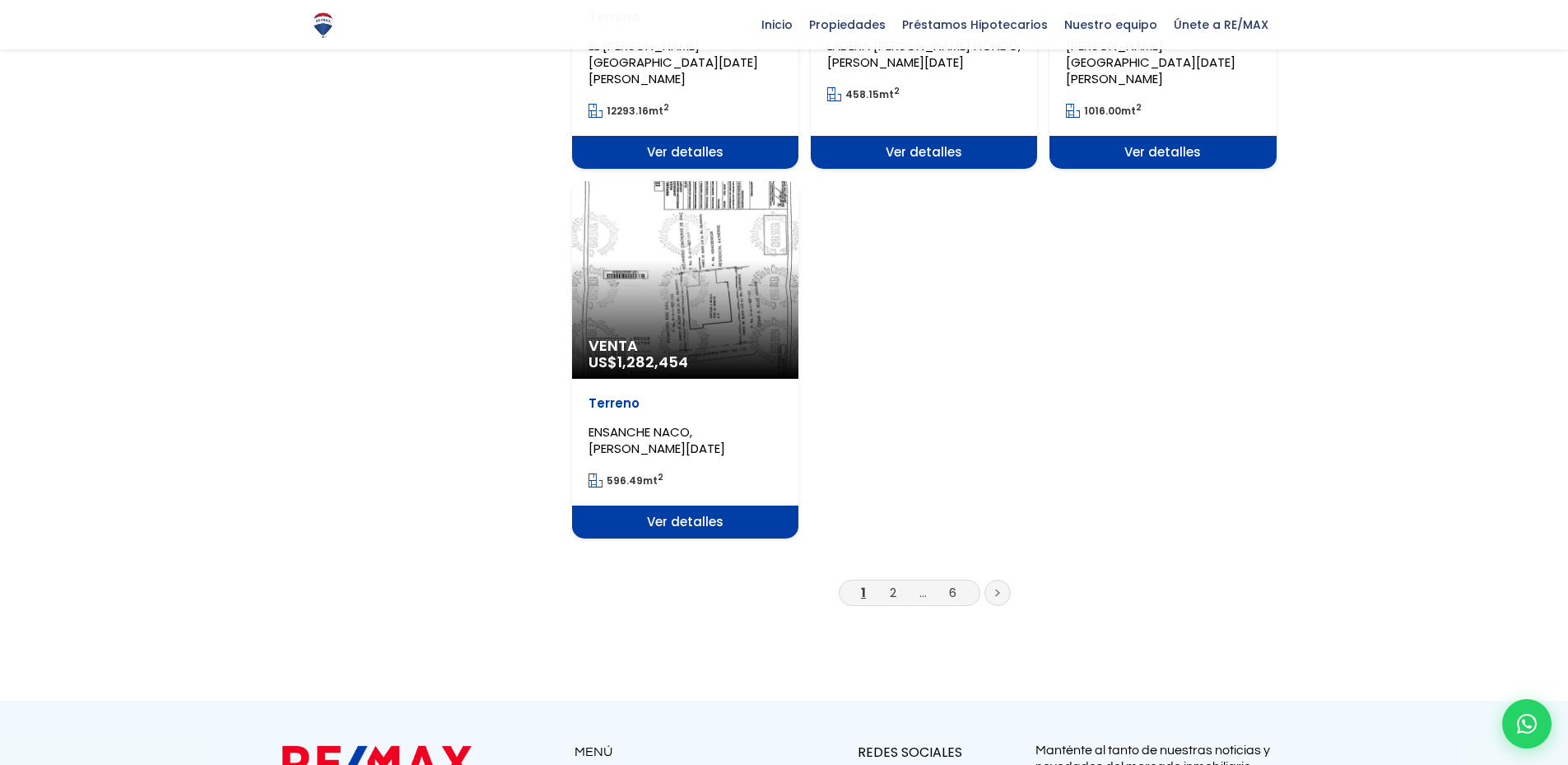
click at [905, 582] on li "2" at bounding box center [893, 592] width 26 height 21
click at [894, 584] on link "2" at bounding box center [893, 592] width 7 height 18
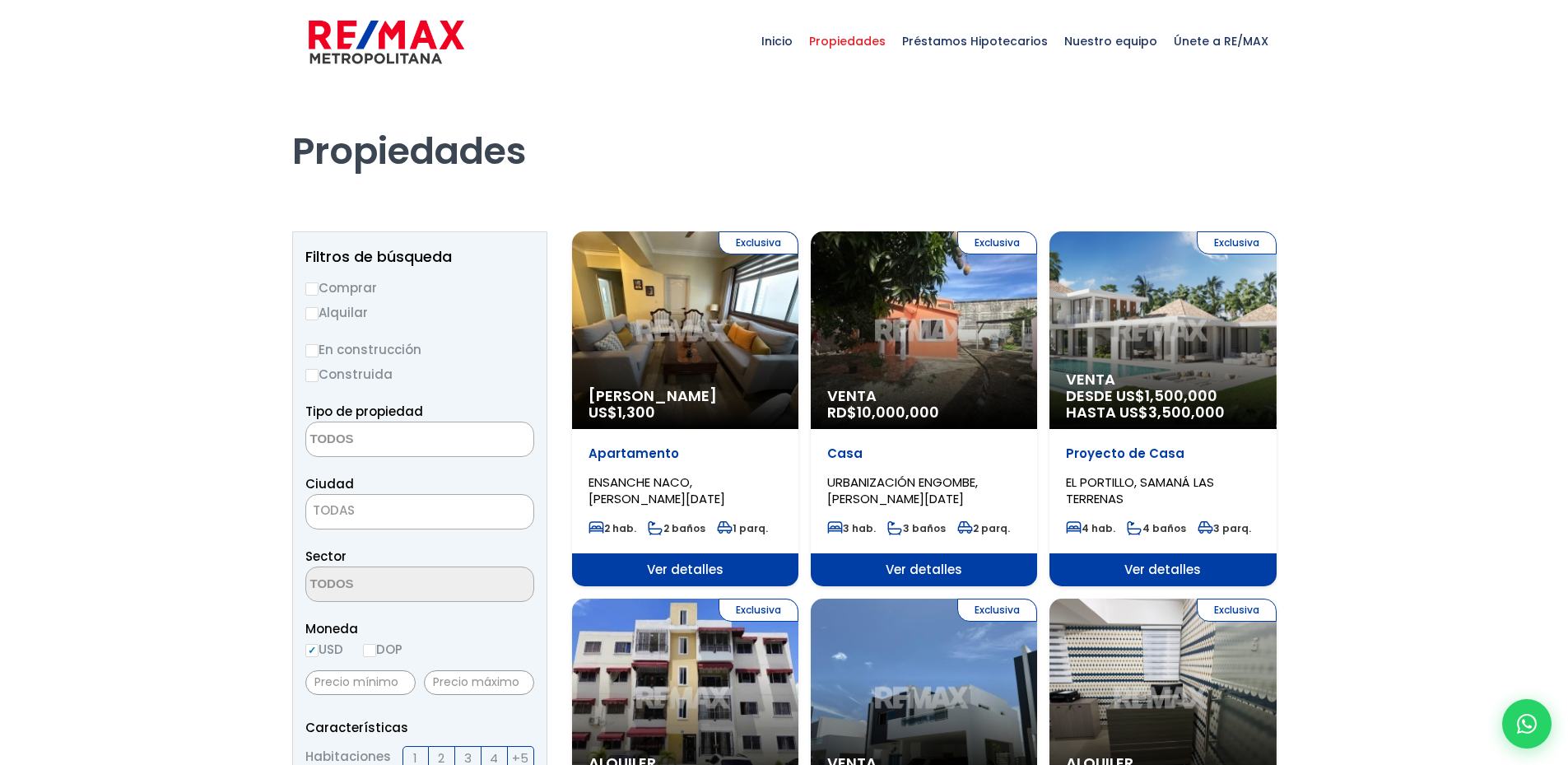
select select
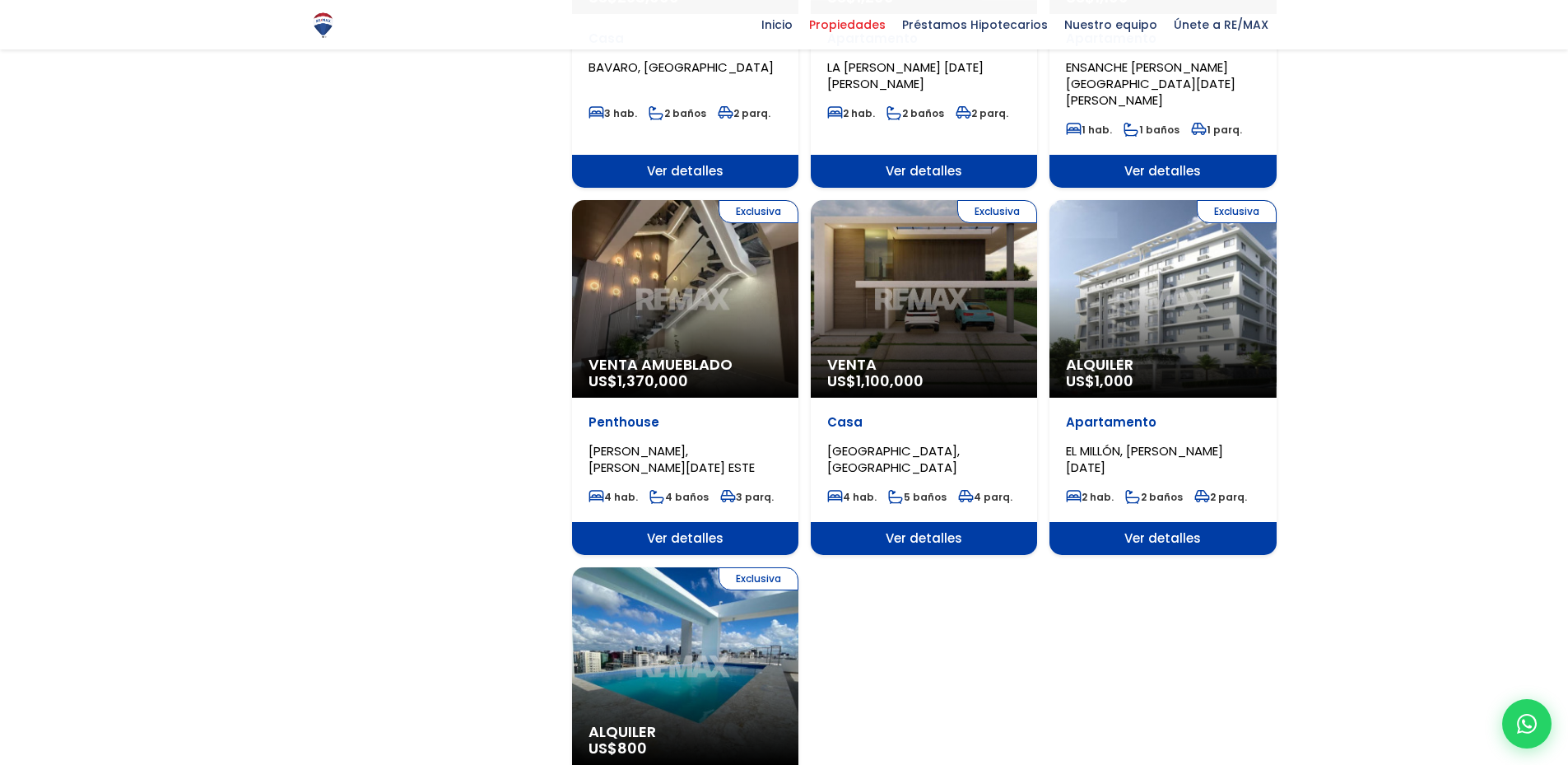
scroll to position [1811, 0]
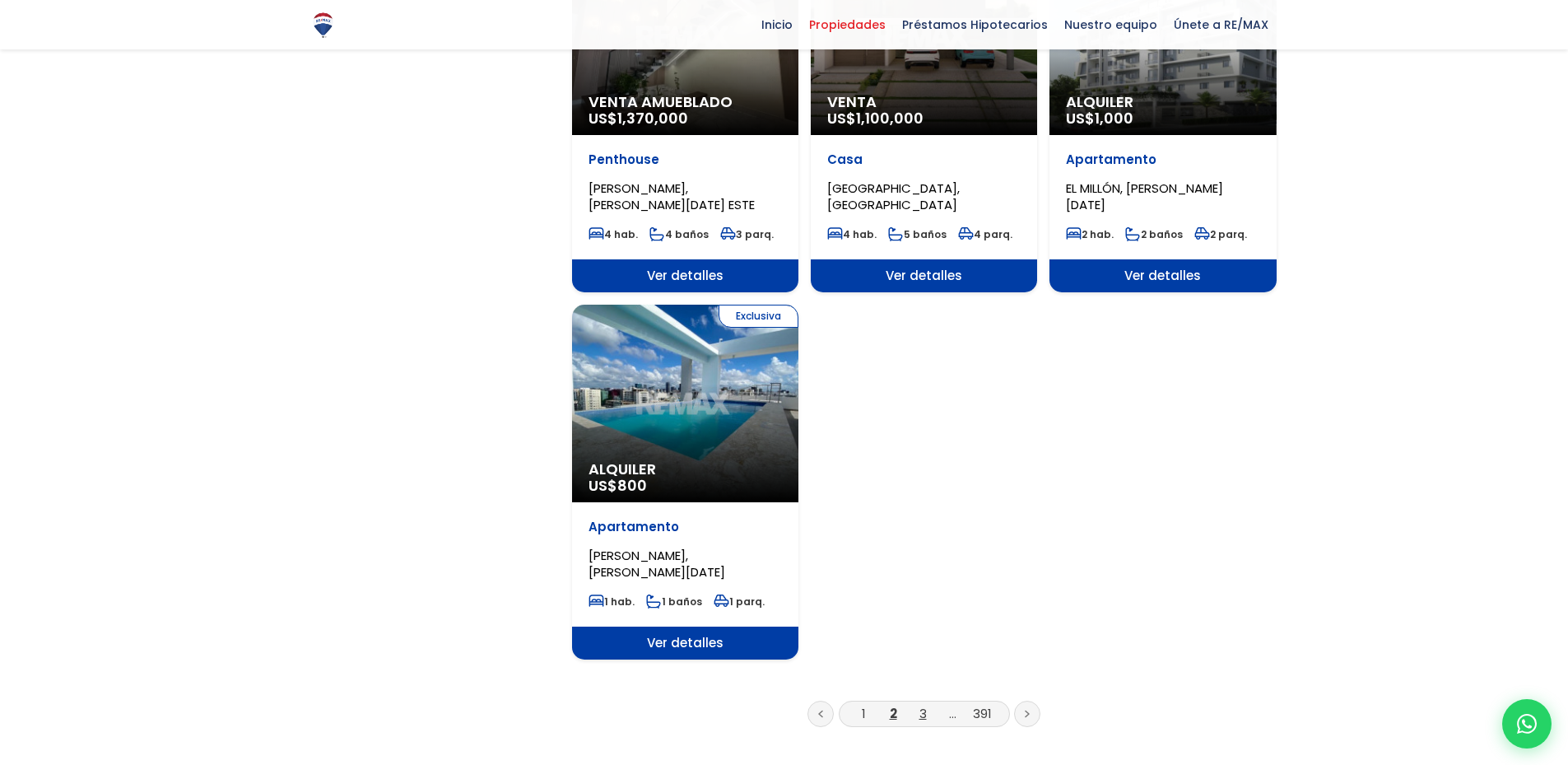
click at [923, 704] on link "3" at bounding box center [923, 713] width 7 height 18
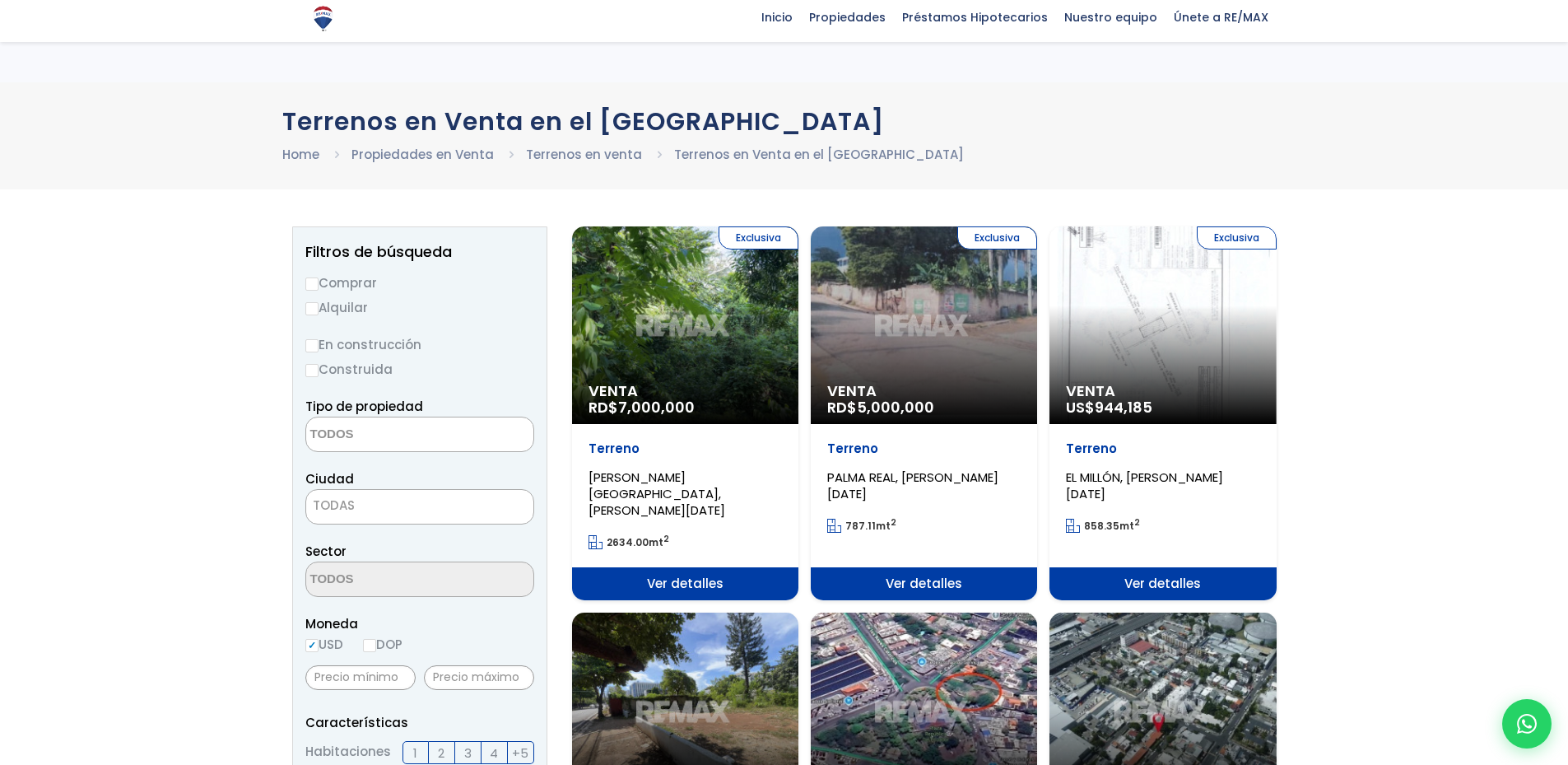
select select
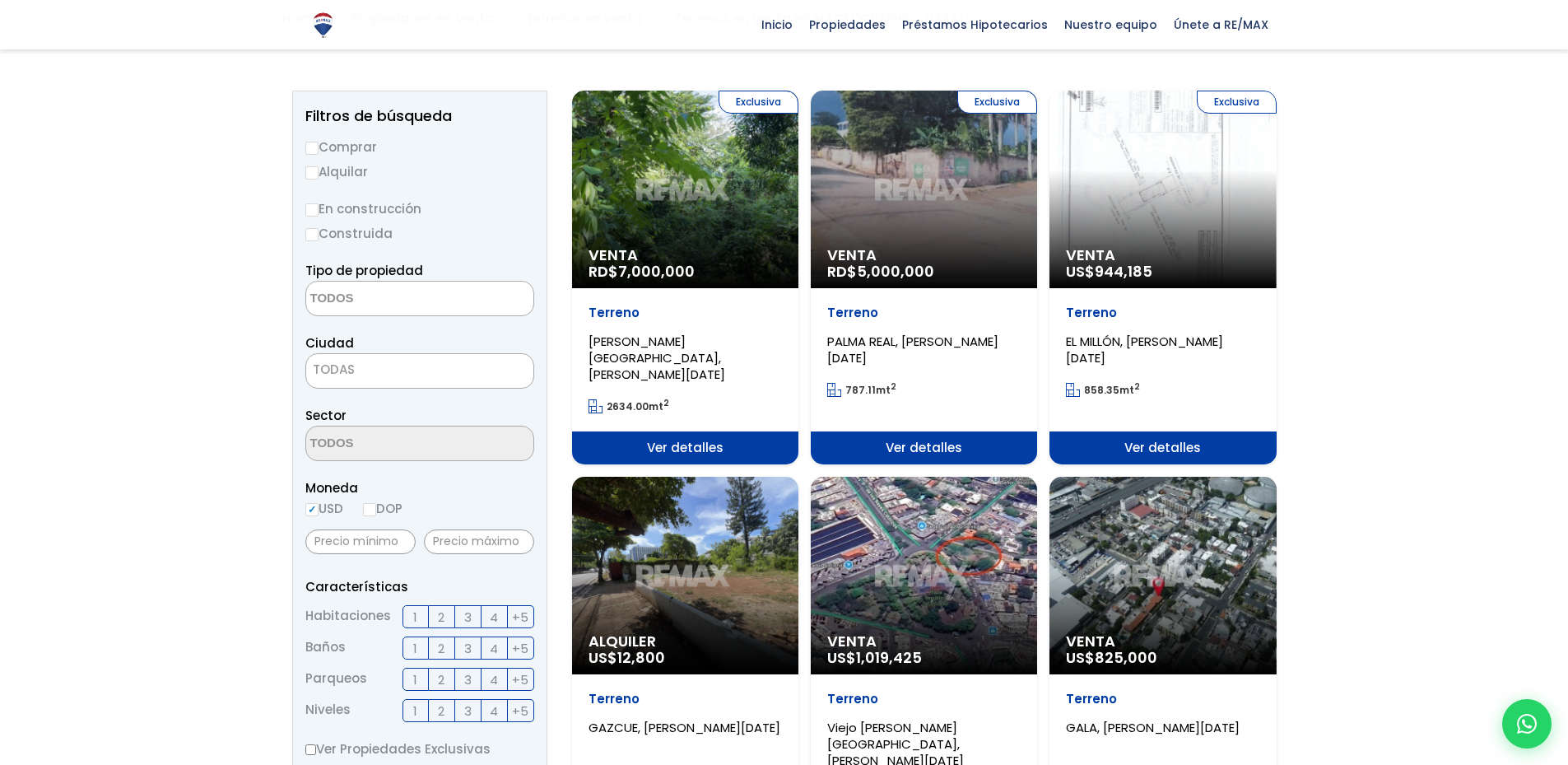
scroll to position [164, 0]
